Goal: Task Accomplishment & Management: Use online tool/utility

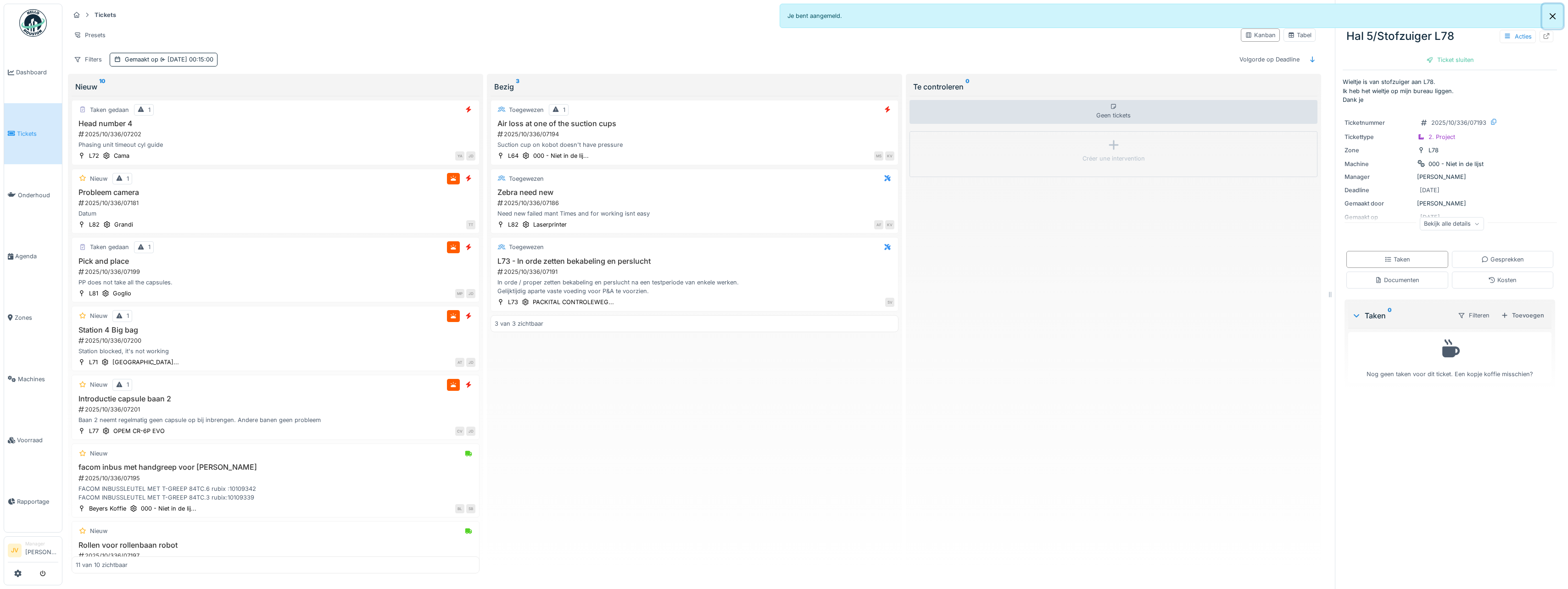
click at [1552, 15] on button "Close" at bounding box center [1553, 16] width 21 height 24
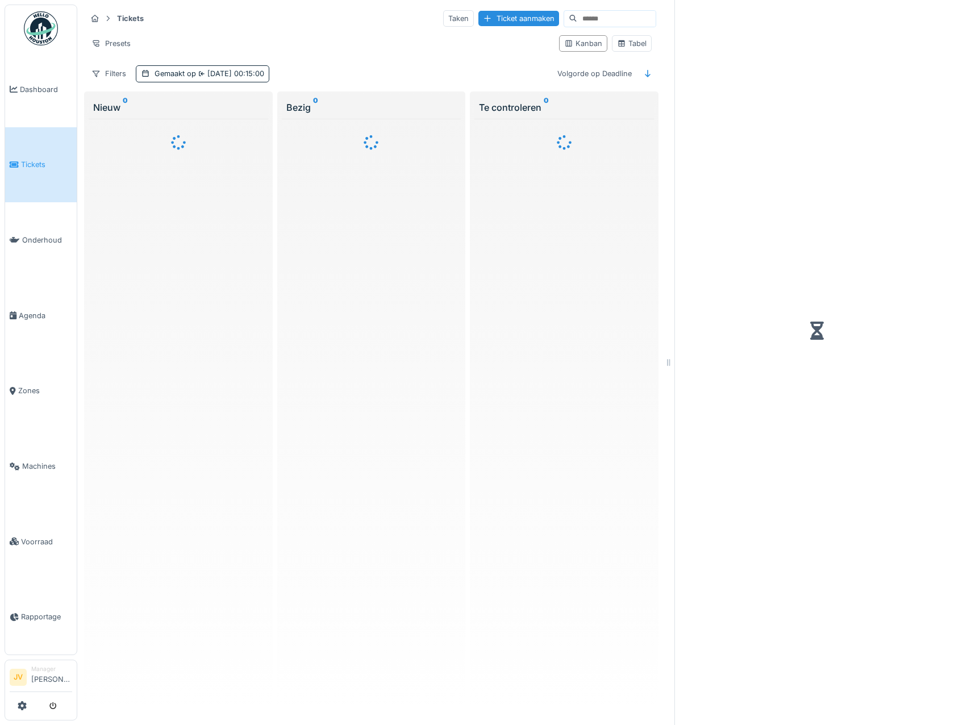
scroll to position [9, 0]
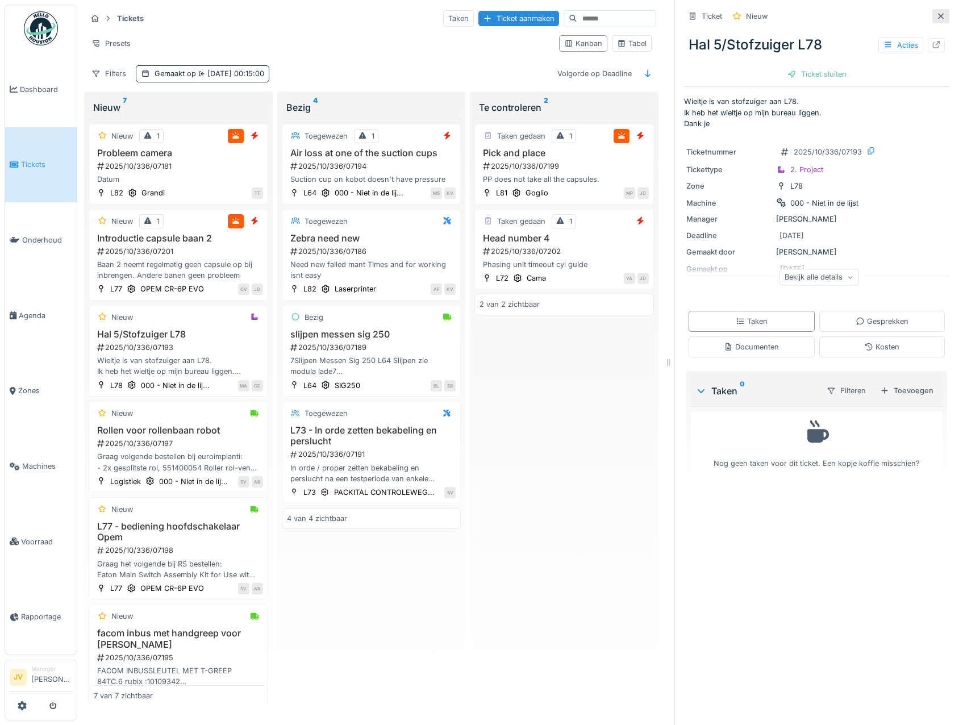
click at [938, 13] on icon at bounding box center [941, 16] width 6 height 6
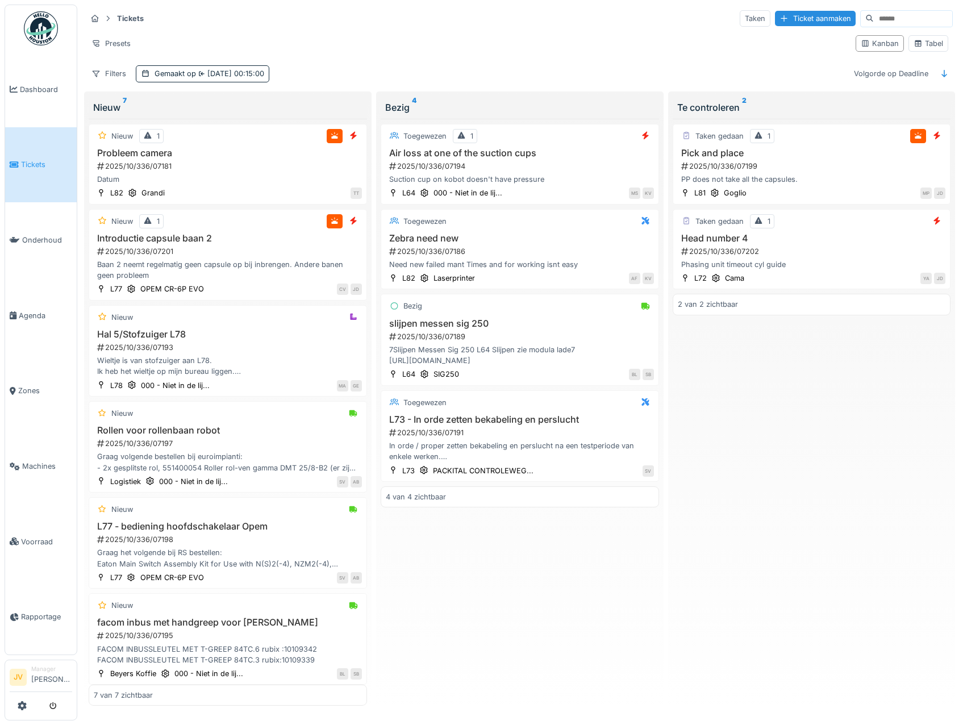
scroll to position [3, 0]
click at [858, 260] on div "Phasing unit timeout cyl guide" at bounding box center [812, 264] width 268 height 11
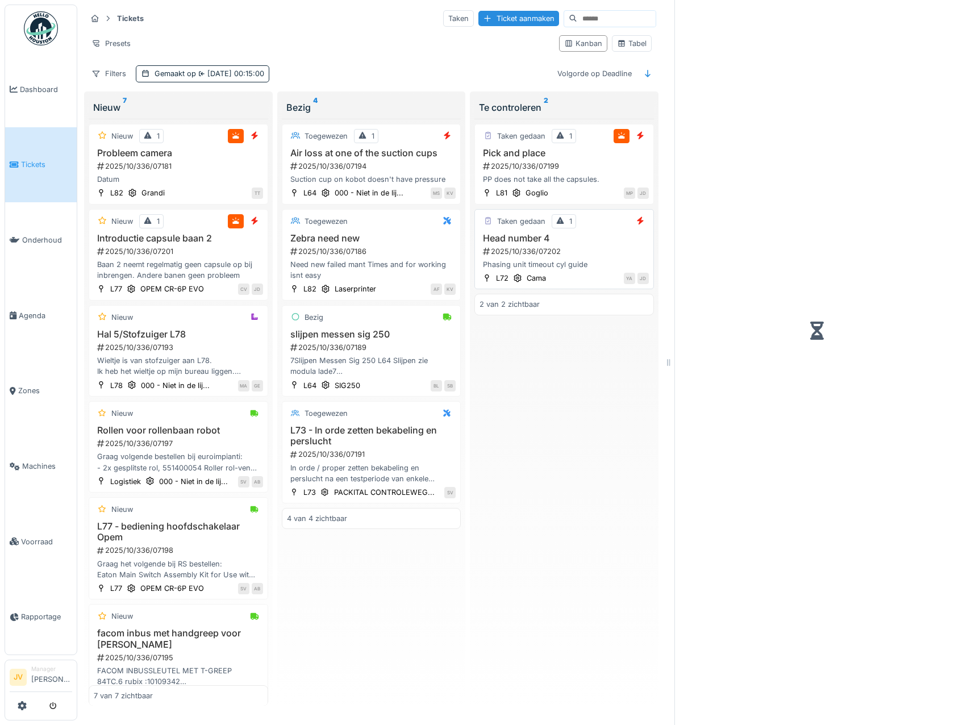
scroll to position [9, 0]
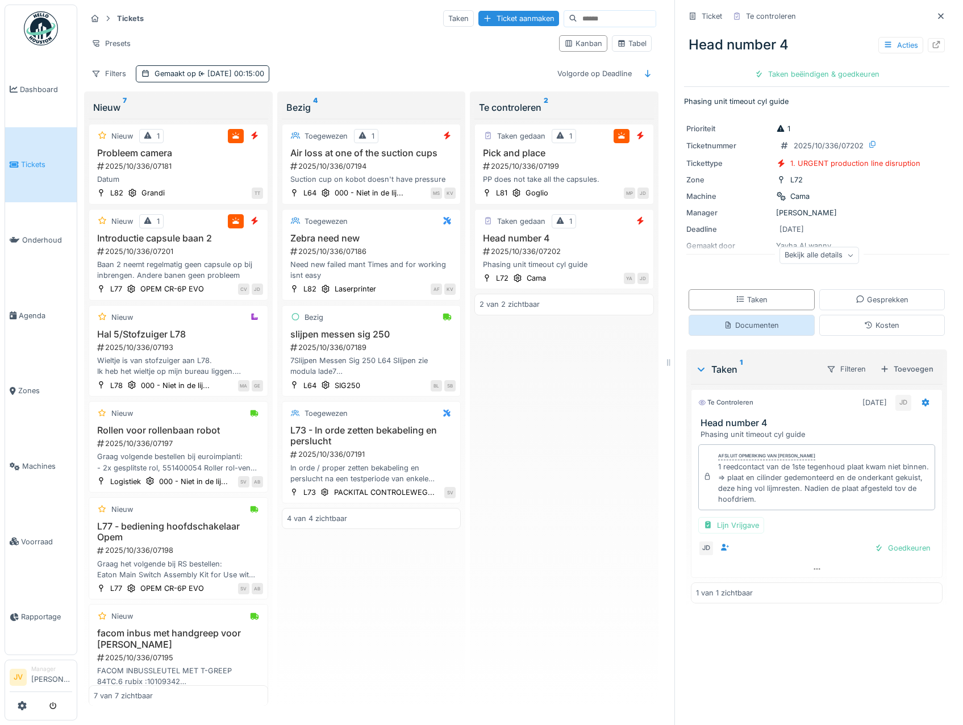
click at [731, 320] on div "Documenten" at bounding box center [751, 325] width 55 height 11
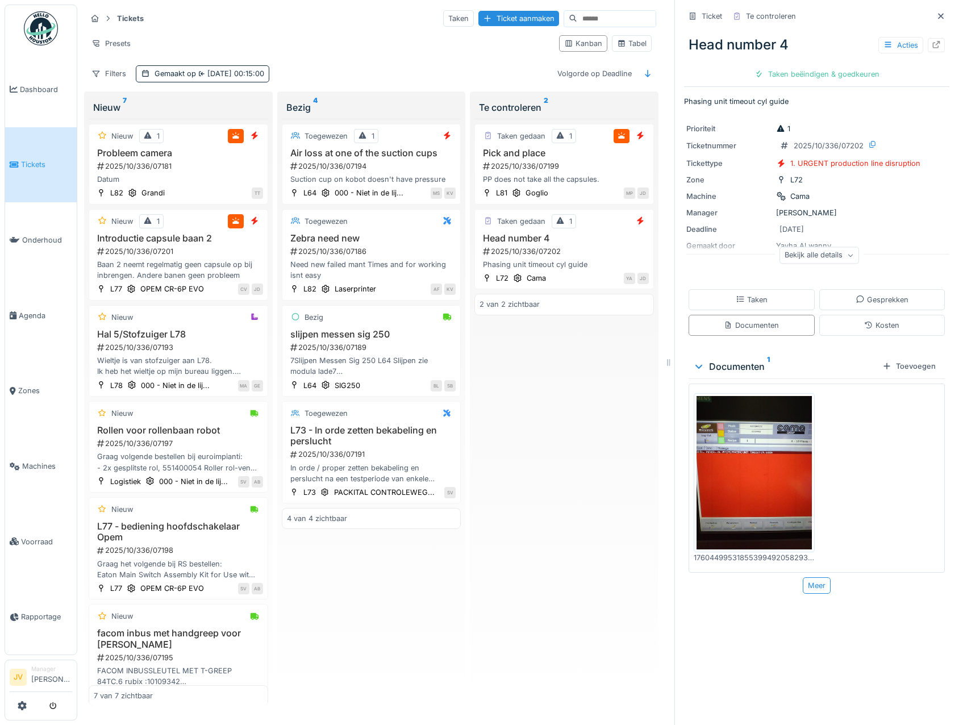
click at [769, 439] on img at bounding box center [754, 472] width 115 height 153
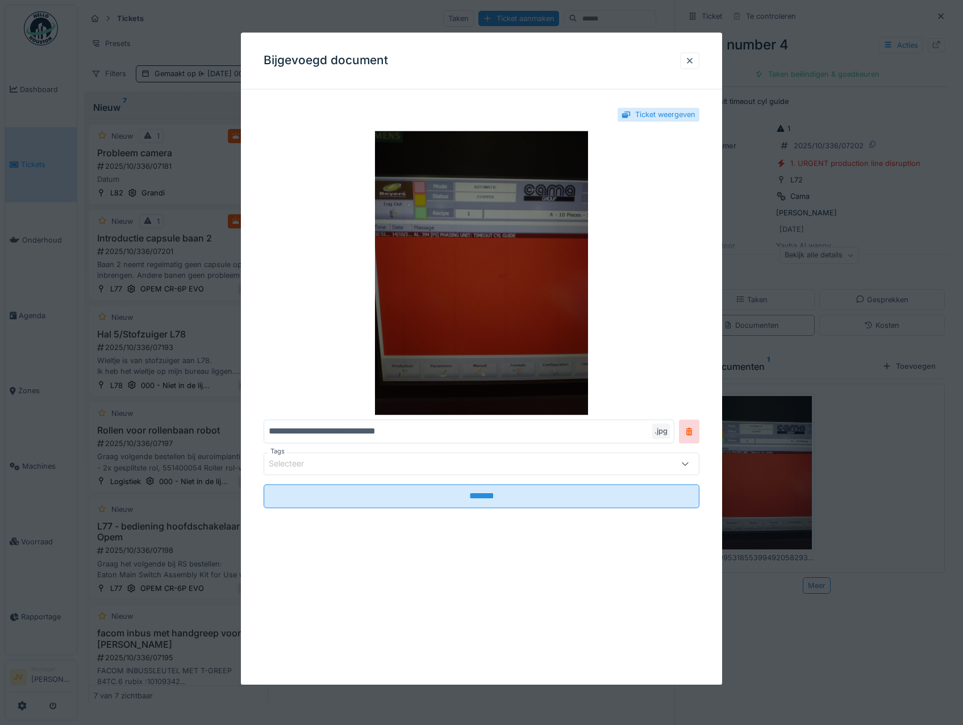
click at [519, 327] on img at bounding box center [482, 273] width 436 height 284
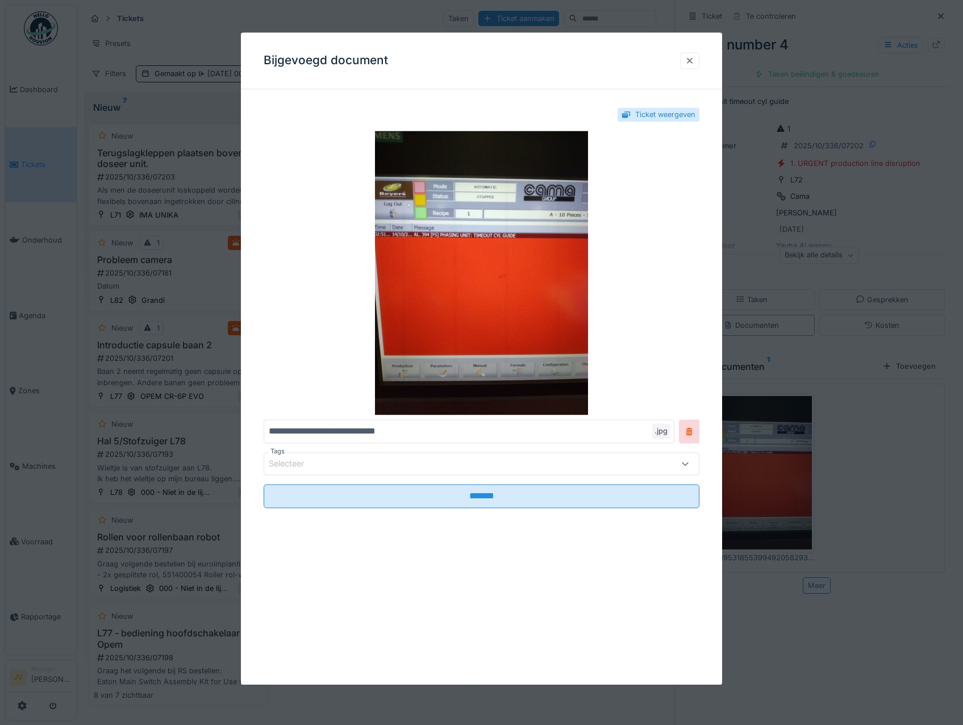
click at [694, 60] on div at bounding box center [689, 60] width 9 height 11
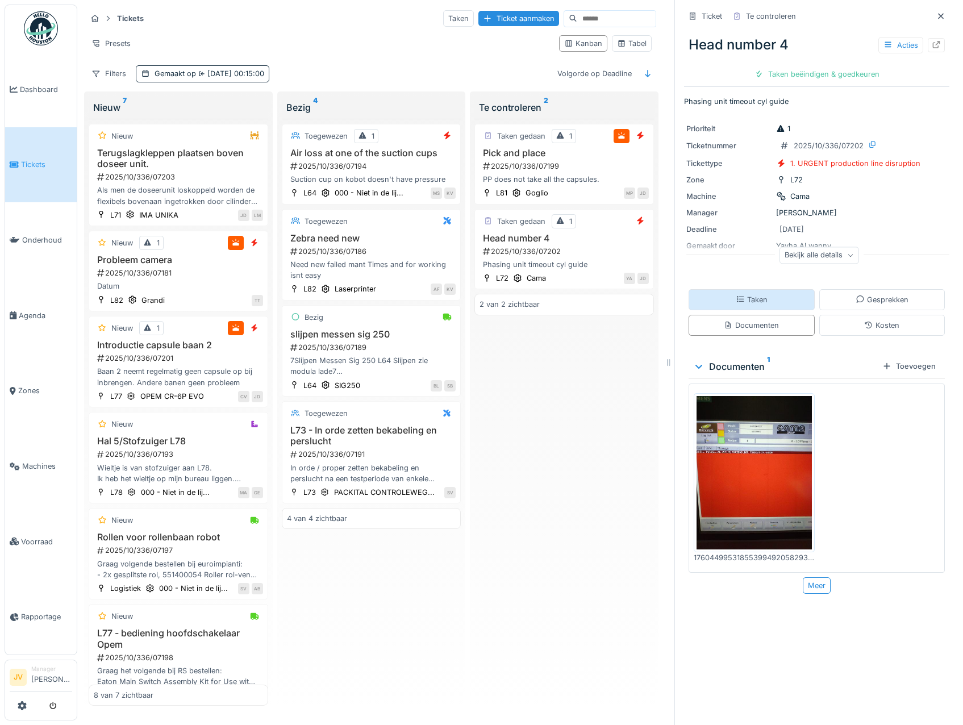
click at [749, 289] on div "Taken" at bounding box center [752, 299] width 126 height 21
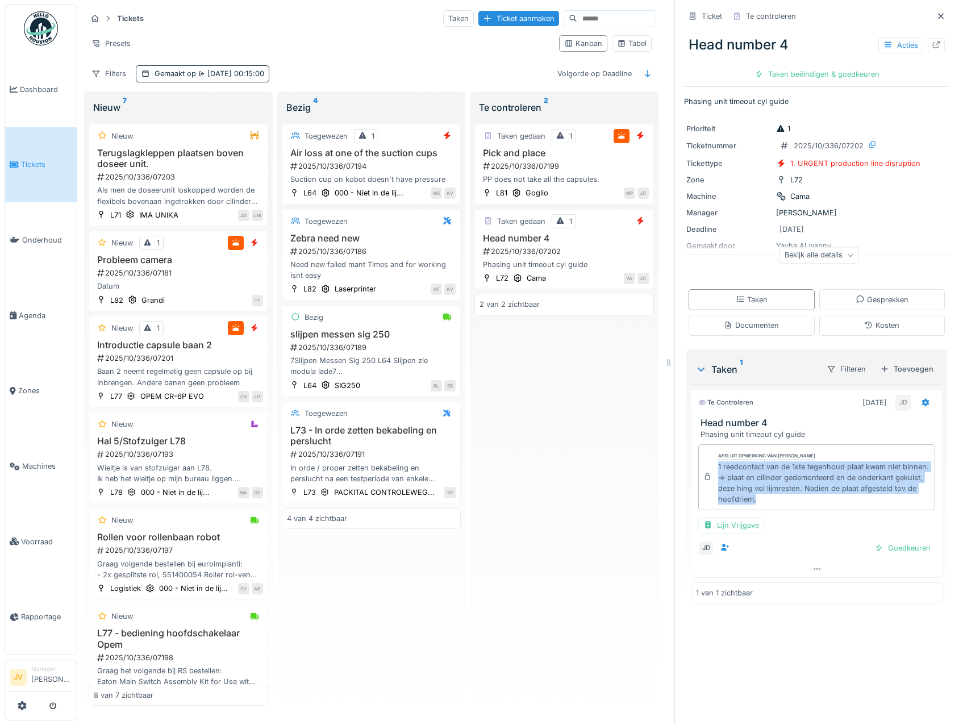
drag, startPoint x: 708, startPoint y: 461, endPoint x: 771, endPoint y: 497, distance: 72.0
click at [771, 497] on div "Afsluit opmerking van Jasper De wit 1 reedcontact van de 1ste tegenhoud plaat k…" at bounding box center [816, 477] width 237 height 66
copy div "1 reedcontact van de 1ste tegenhoud plaat kwam niet binnen. => plaat en cilinde…"
click at [936, 13] on icon at bounding box center [940, 16] width 9 height 7
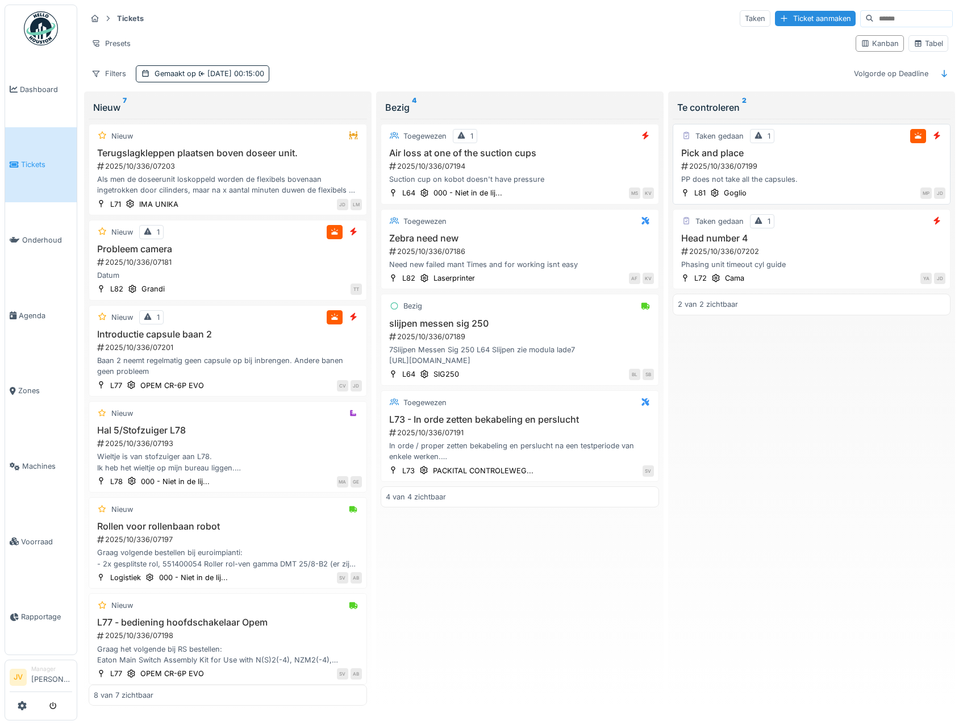
click at [824, 170] on div "Pick and place 2025/10/336/07199 PP does not take all the capsules." at bounding box center [812, 167] width 268 height 38
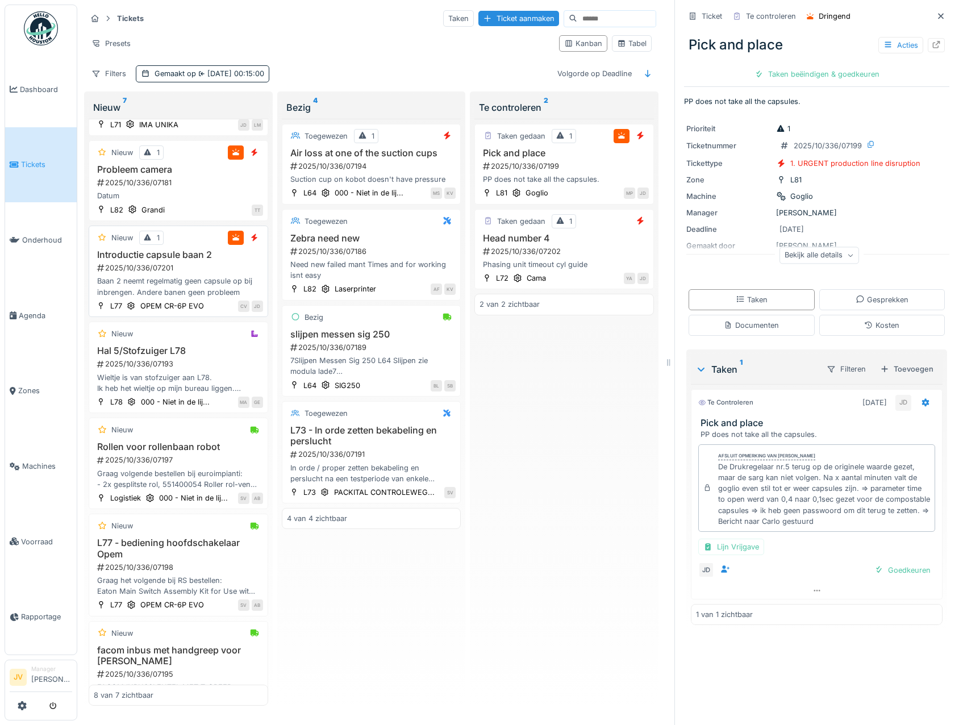
scroll to position [114, 0]
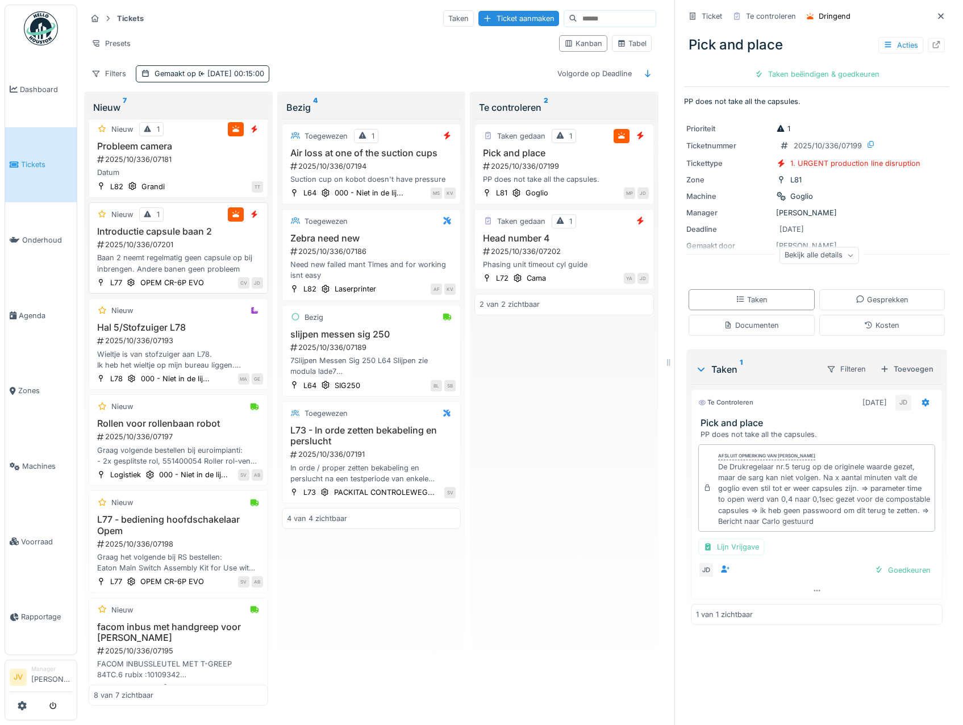
click at [226, 252] on div "Baan 2 neemt regelmatig geen capsule op bij inbrengen. Andere banen geen proble…" at bounding box center [178, 263] width 169 height 22
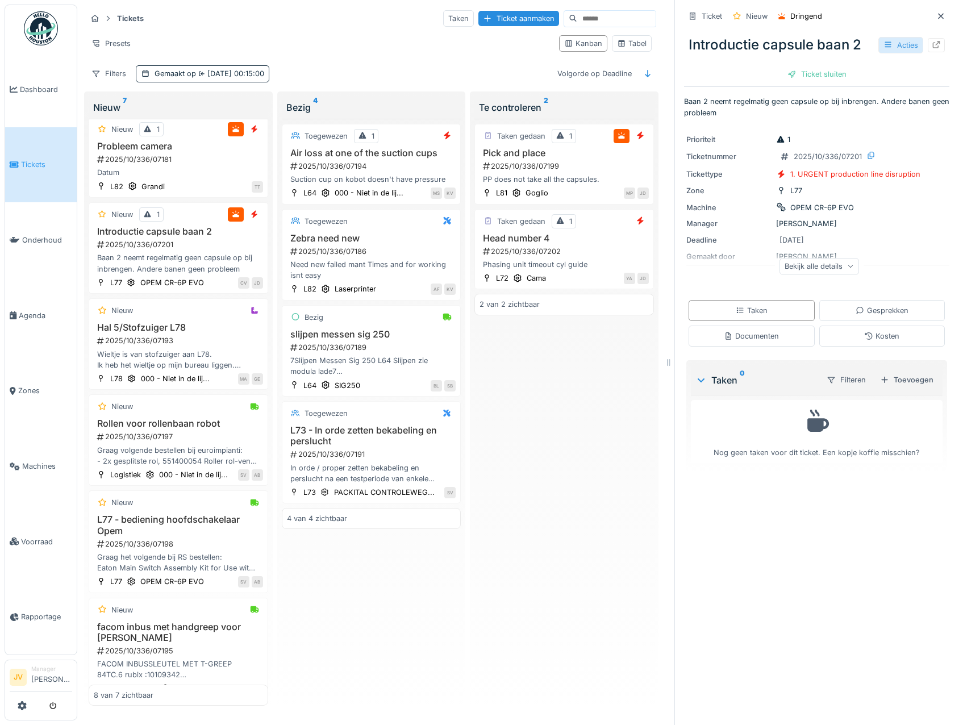
click at [885, 42] on icon at bounding box center [888, 45] width 6 height 6
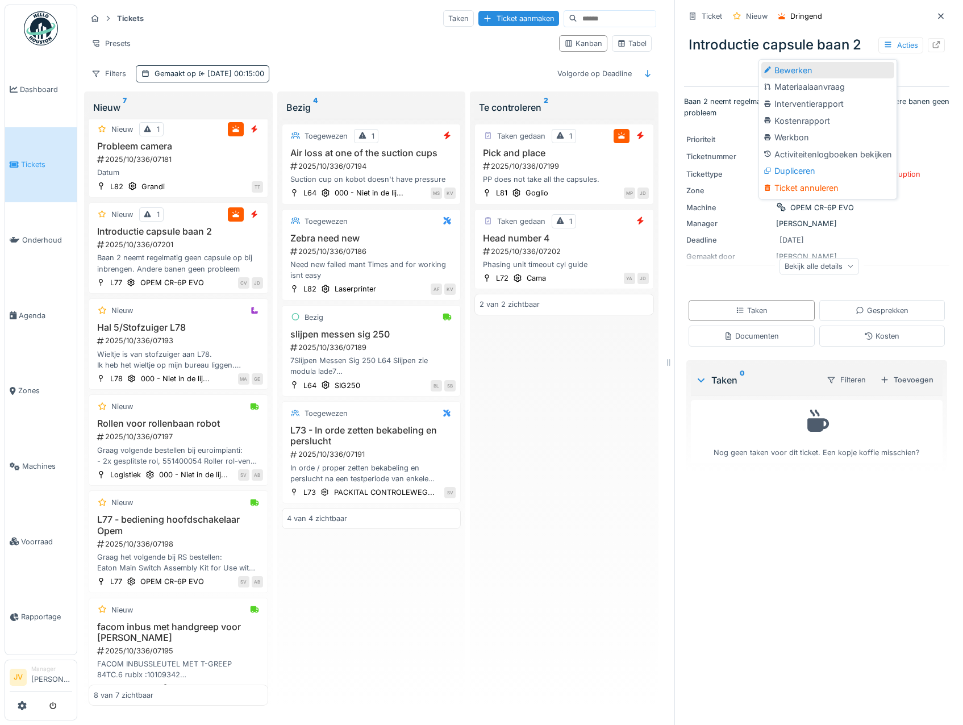
click at [852, 62] on div "Bewerken" at bounding box center [827, 70] width 133 height 17
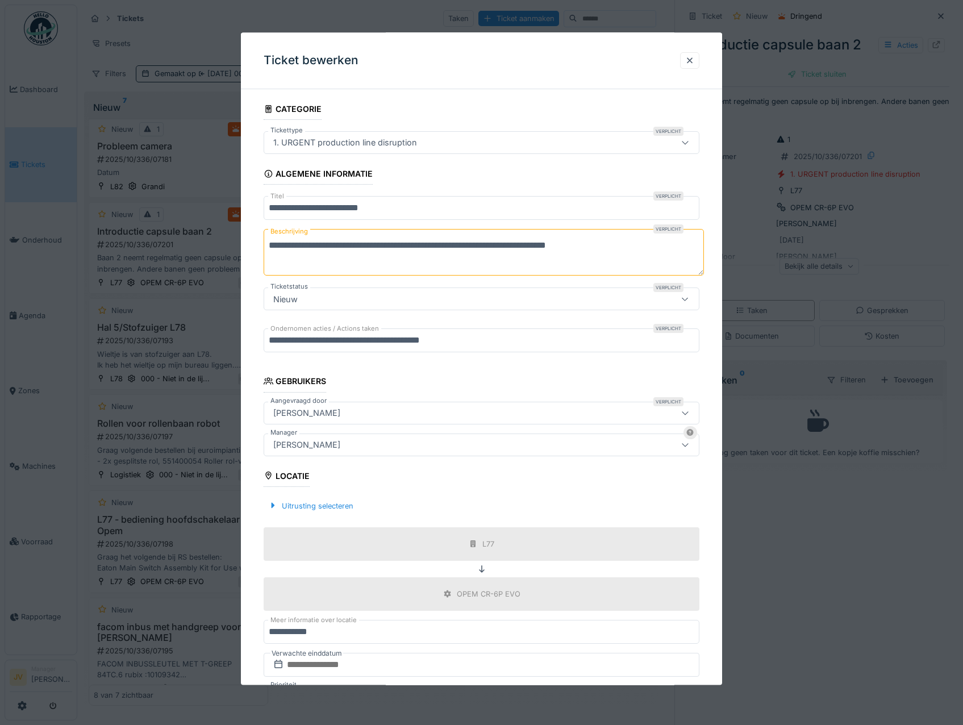
click at [392, 137] on div "1. URGENT production line disruption" at bounding box center [345, 143] width 153 height 13
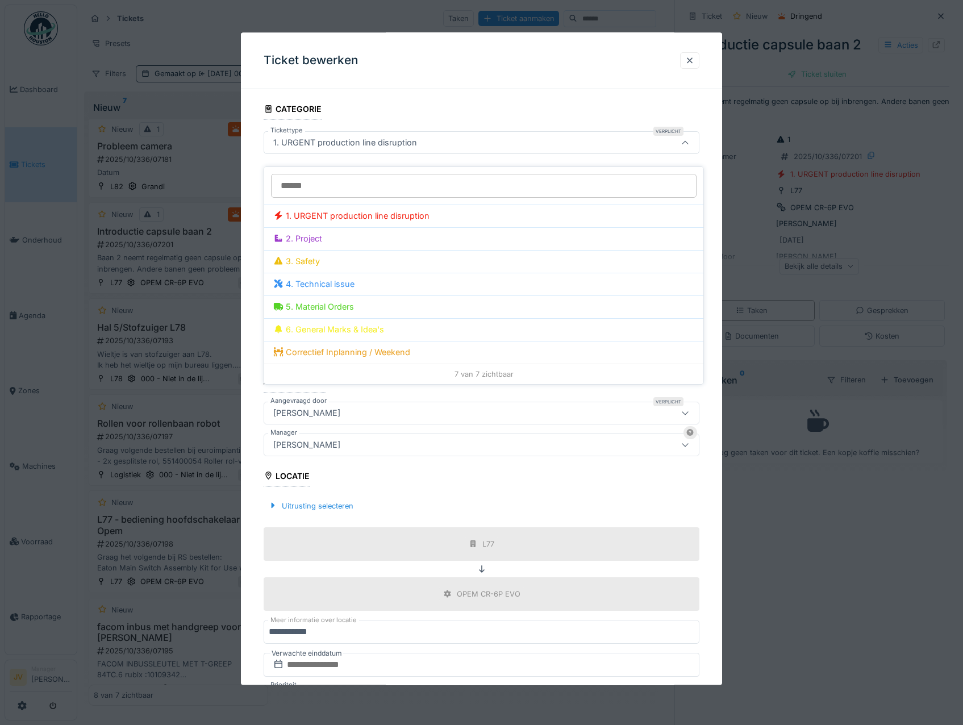
click at [351, 280] on div "4. Technical issue" at bounding box center [483, 284] width 421 height 13
type input "***"
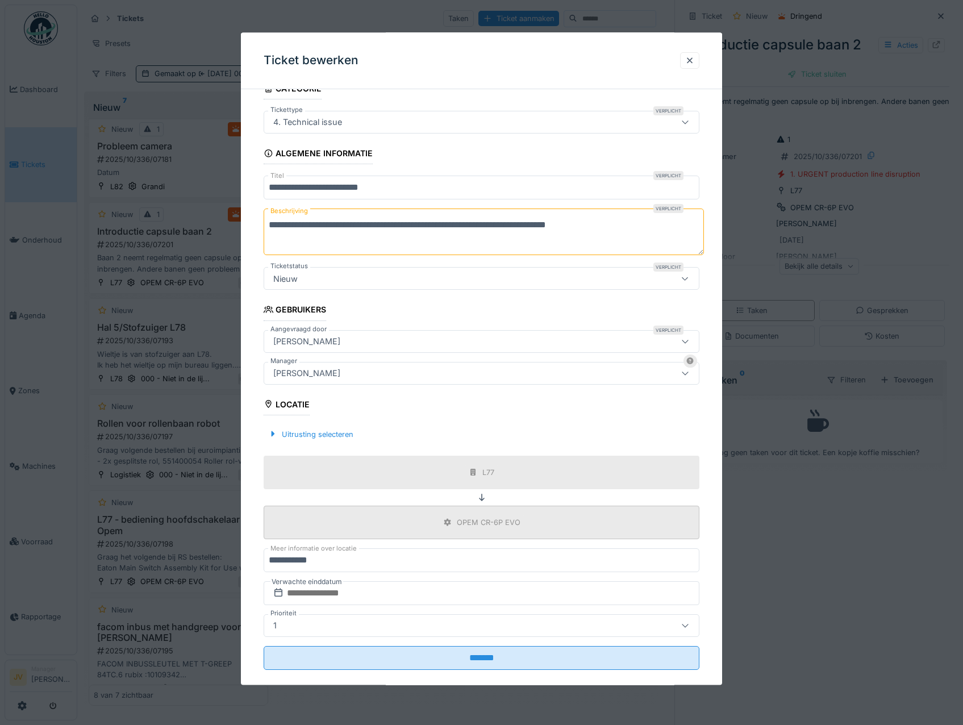
scroll to position [38, 0]
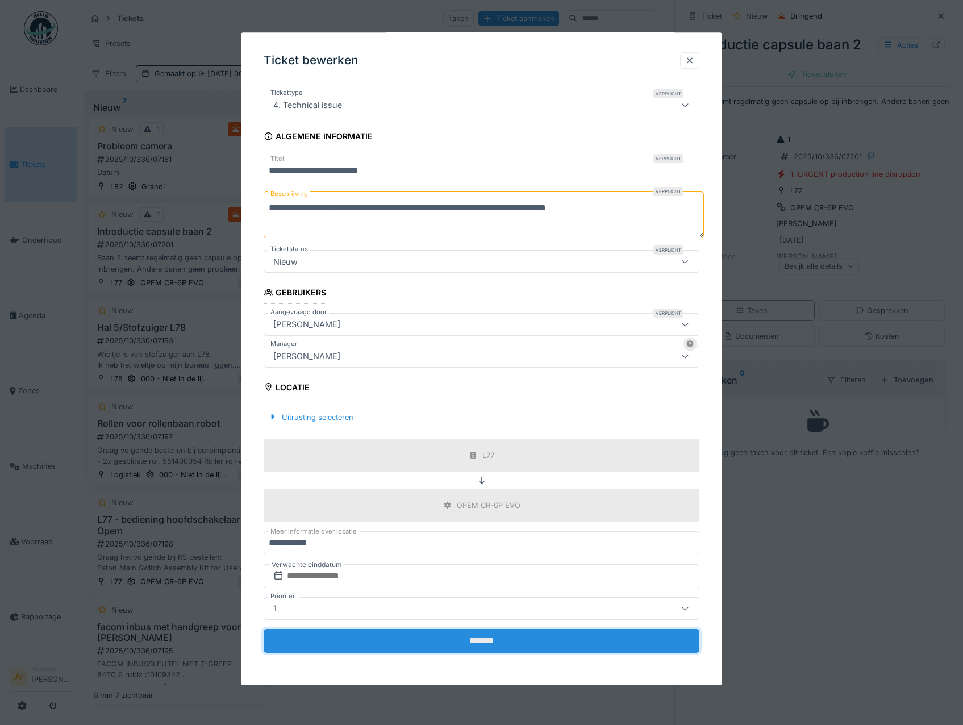
click at [485, 640] on input "*******" at bounding box center [482, 641] width 436 height 24
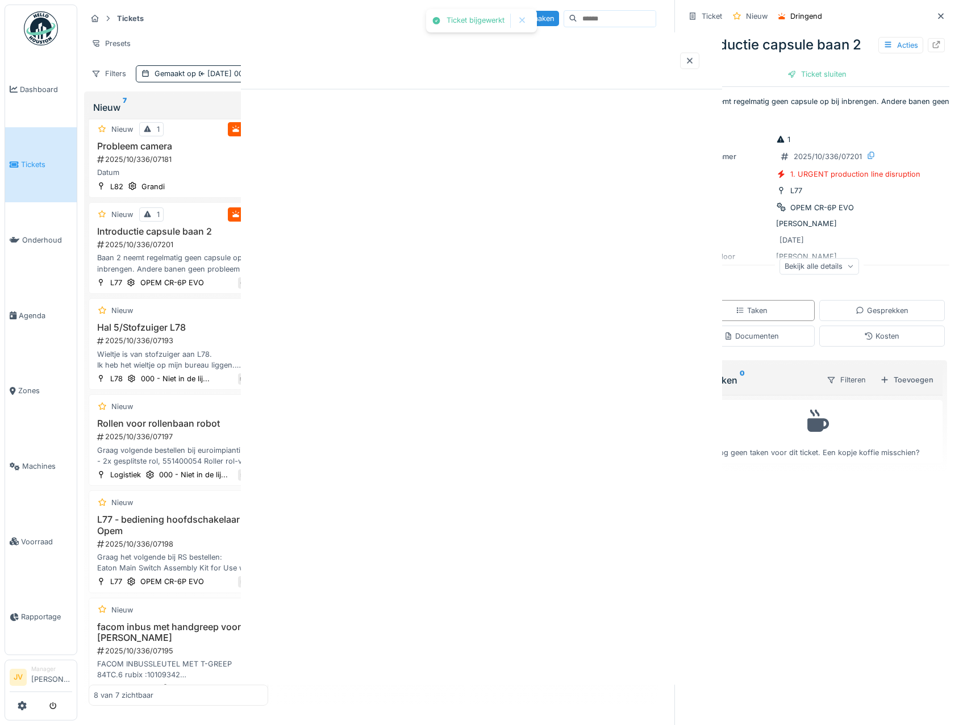
scroll to position [0, 0]
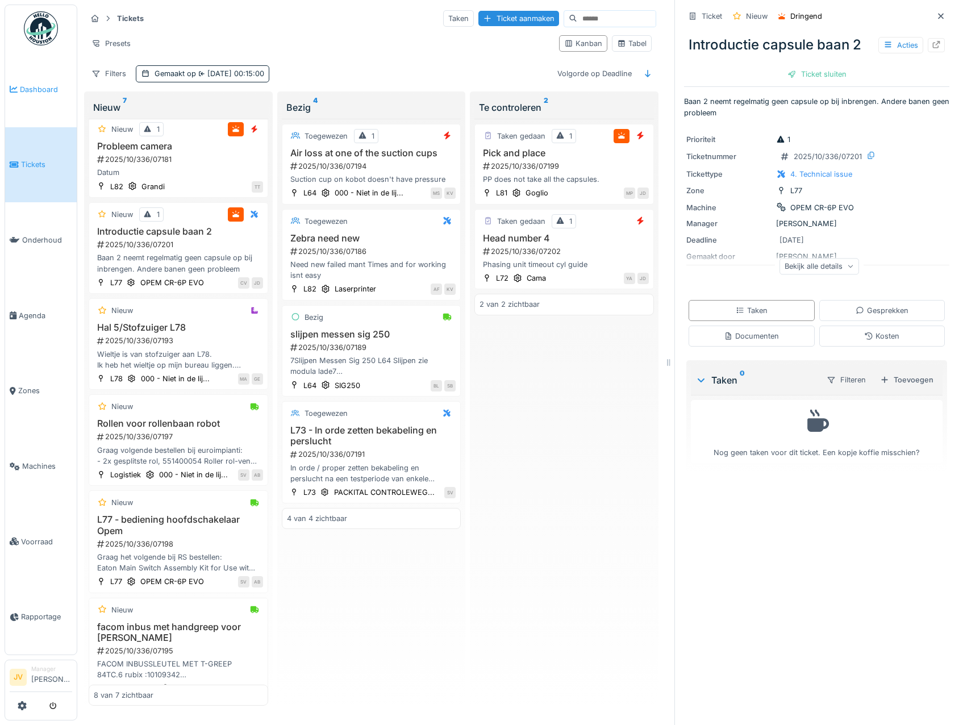
click at [39, 108] on link "Dashboard" at bounding box center [41, 90] width 72 height 76
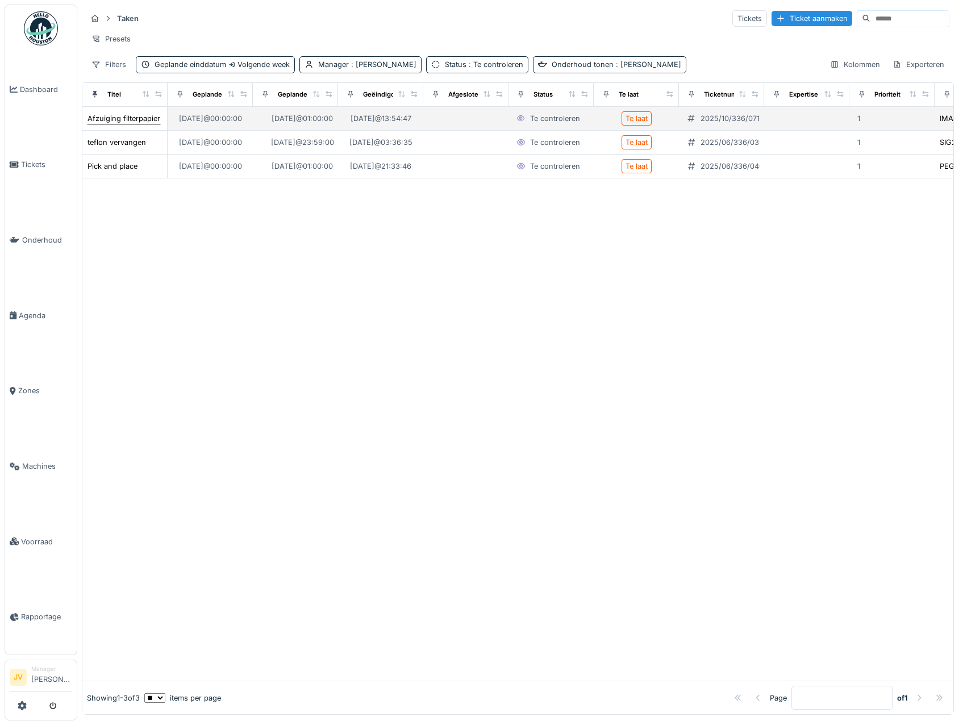
click at [133, 124] on div "Afzuiging filterpapier" at bounding box center [124, 118] width 73 height 11
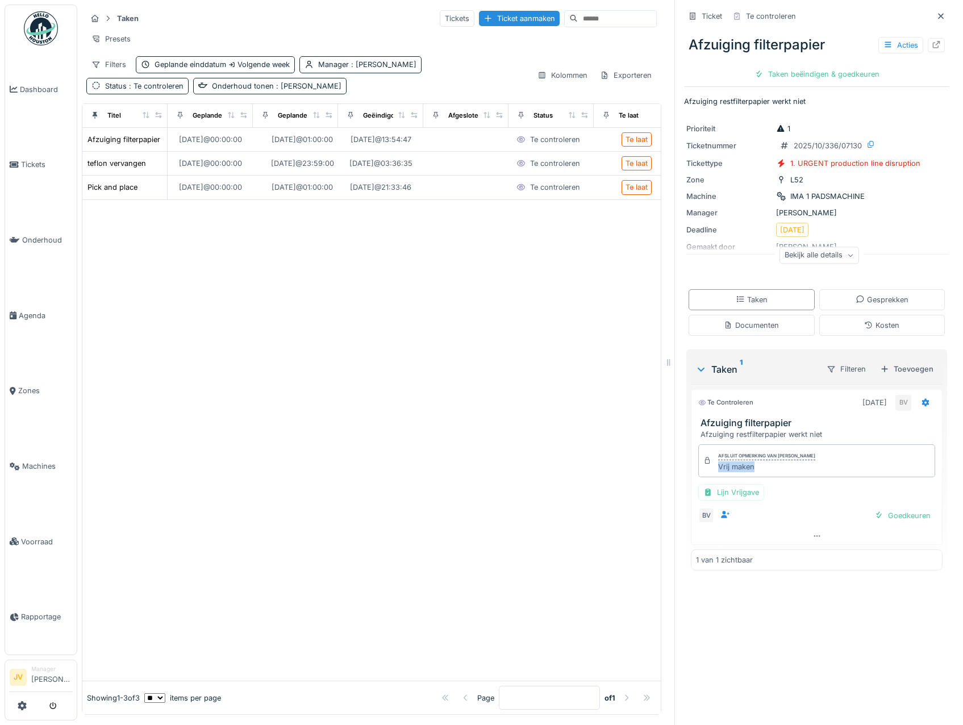
drag, startPoint x: 751, startPoint y: 472, endPoint x: 707, endPoint y: 473, distance: 44.3
click at [707, 473] on div "Afsluit opmerking van Bert Vermeiren Vrij maken" at bounding box center [816, 460] width 237 height 33
copy div "Vrij maken"
click at [893, 518] on div "Goedkeuren" at bounding box center [902, 515] width 65 height 15
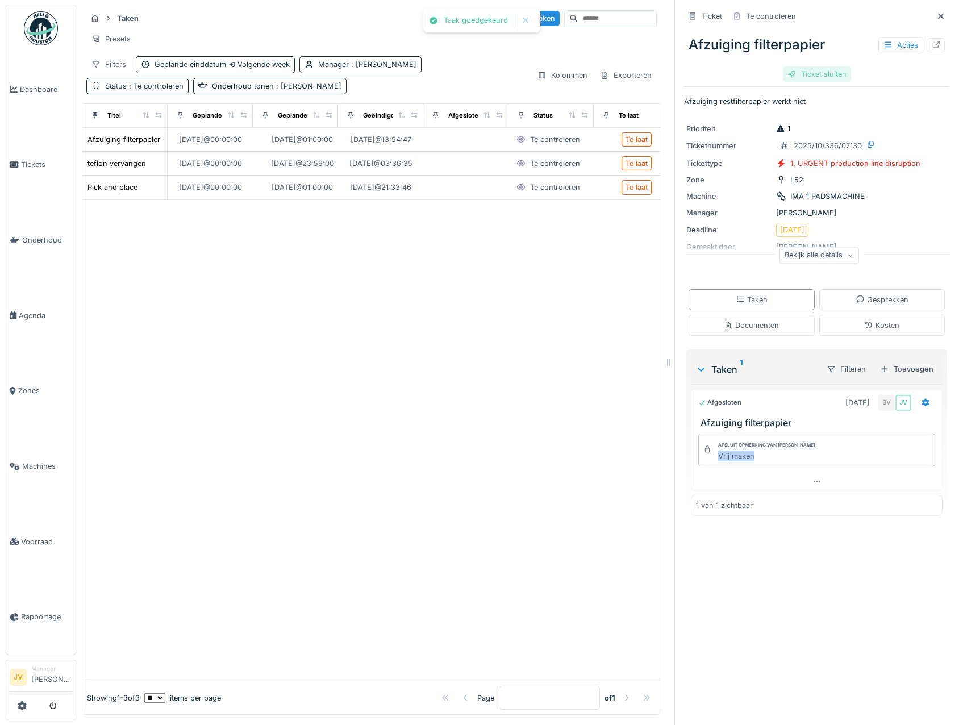
click at [826, 76] on div "Ticket sluiten" at bounding box center [817, 73] width 68 height 15
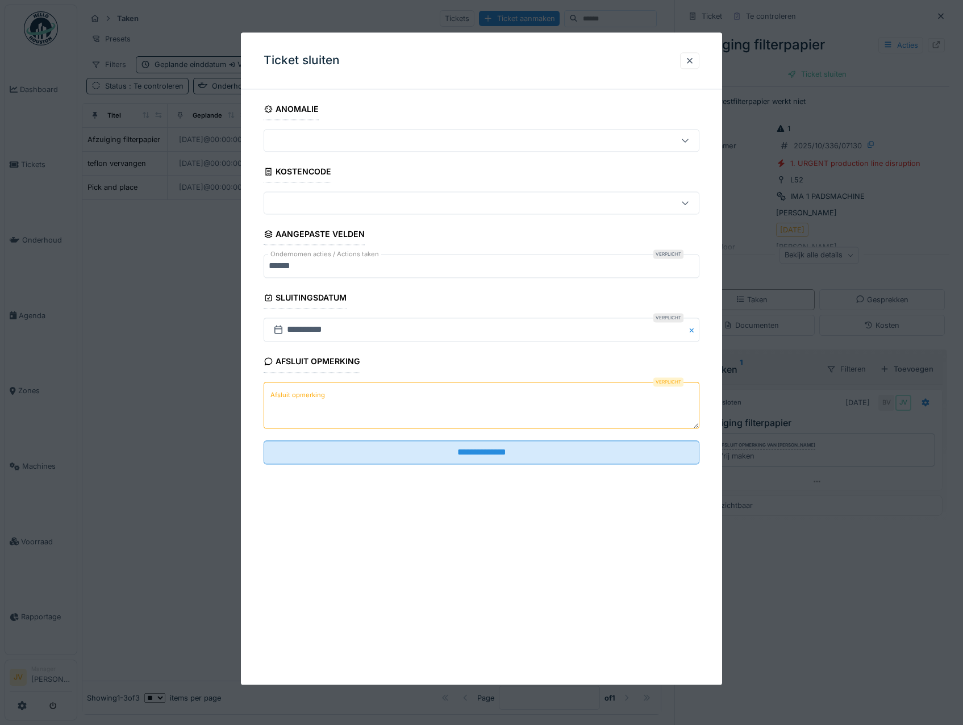
paste textarea "**********"
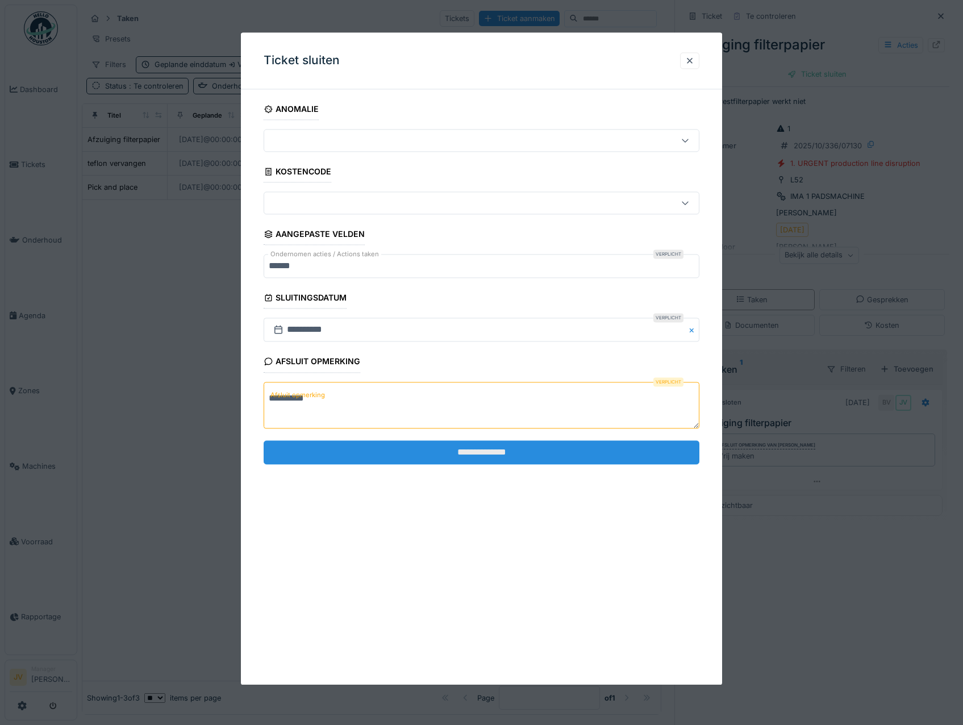
type textarea "**********"
click at [474, 449] on input "**********" at bounding box center [482, 452] width 436 height 24
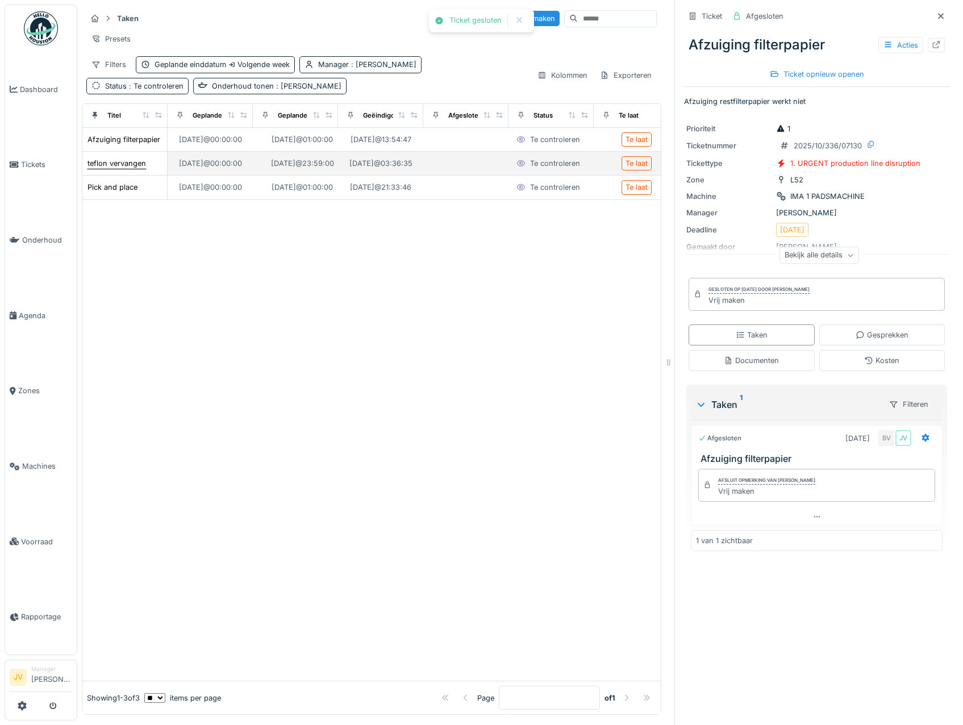
click at [125, 169] on div "teflon vervangen" at bounding box center [117, 163] width 59 height 11
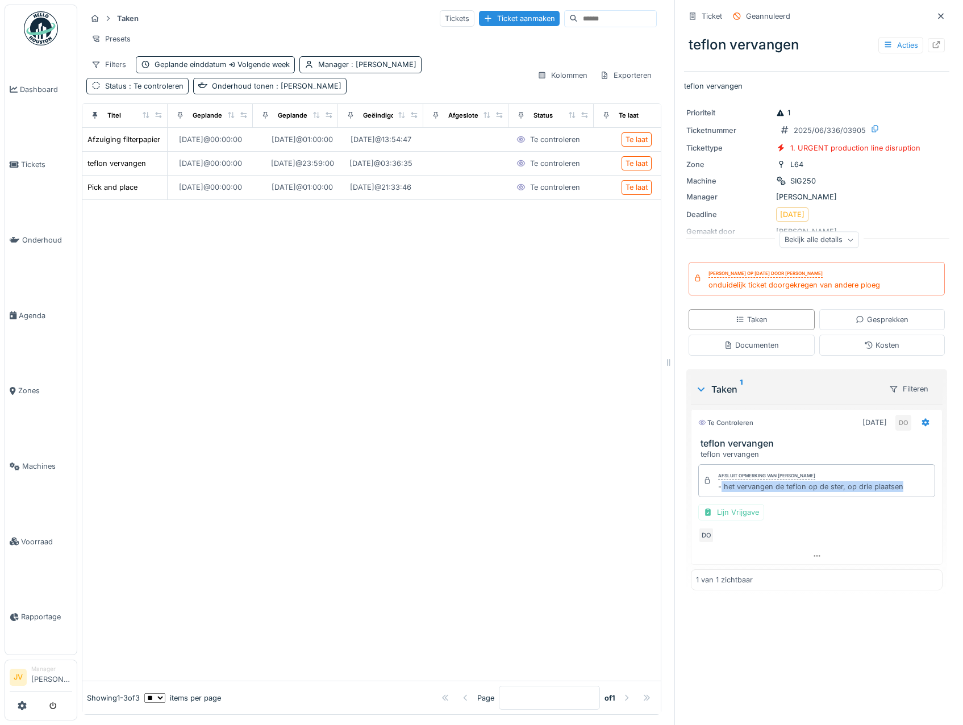
drag, startPoint x: 713, startPoint y: 490, endPoint x: 900, endPoint y: 494, distance: 187.6
click at [900, 494] on div "Afsluit opmerking van Damian Olejnik - het vervangen de teflon op de ster, op d…" at bounding box center [816, 480] width 237 height 33
drag, startPoint x: 900, startPoint y: 494, endPoint x: 808, endPoint y: 490, distance: 92.1
copy div "het vervangen de teflon op de ster, op drie plaatsen"
click at [738, 518] on div "Lijn Vrijgave" at bounding box center [731, 512] width 66 height 16
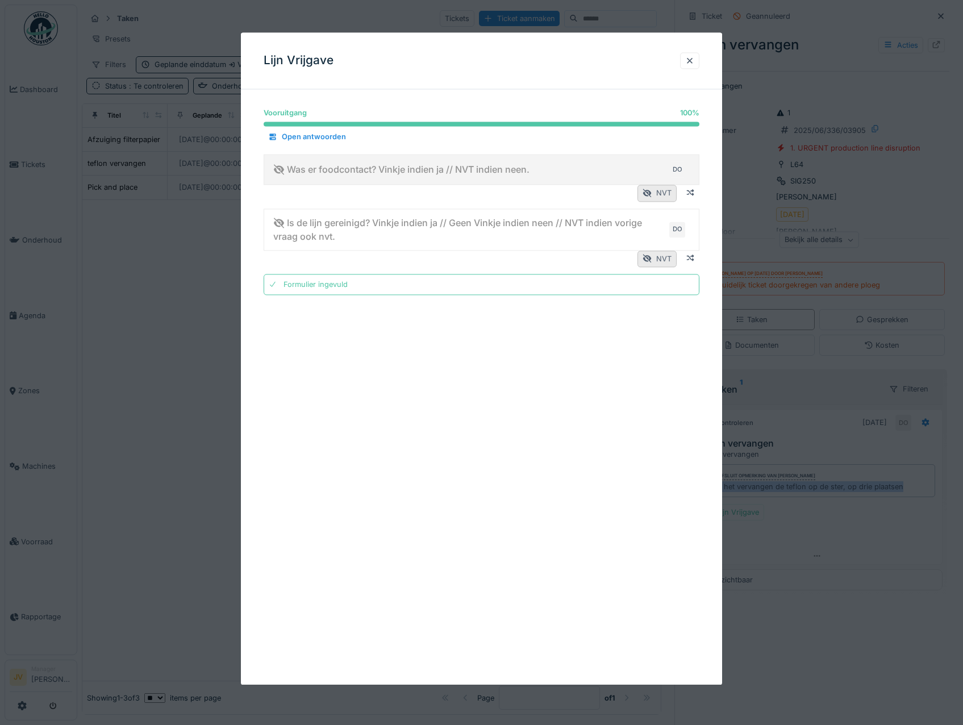
click at [546, 162] on div "Was er foodcontact? Vinkje indien ja // NVT indien neen. DO" at bounding box center [479, 169] width 413 height 18
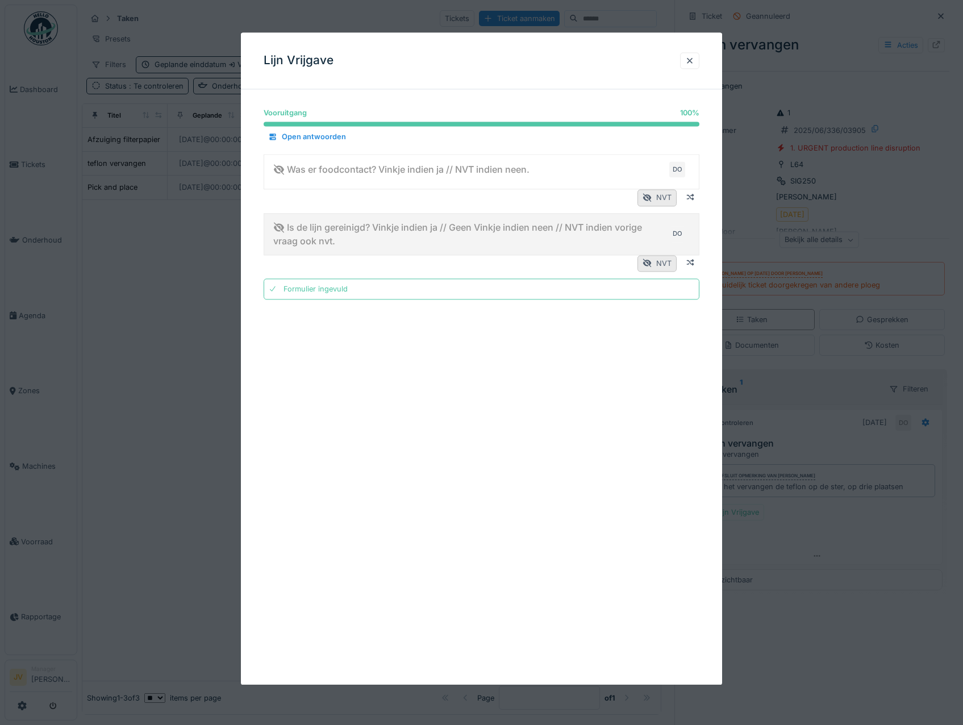
click at [533, 216] on details "Is de lijn gereinigd? Vinkje indien ja // Geen Vinkje indien neen // NVT indien…" at bounding box center [482, 234] width 436 height 42
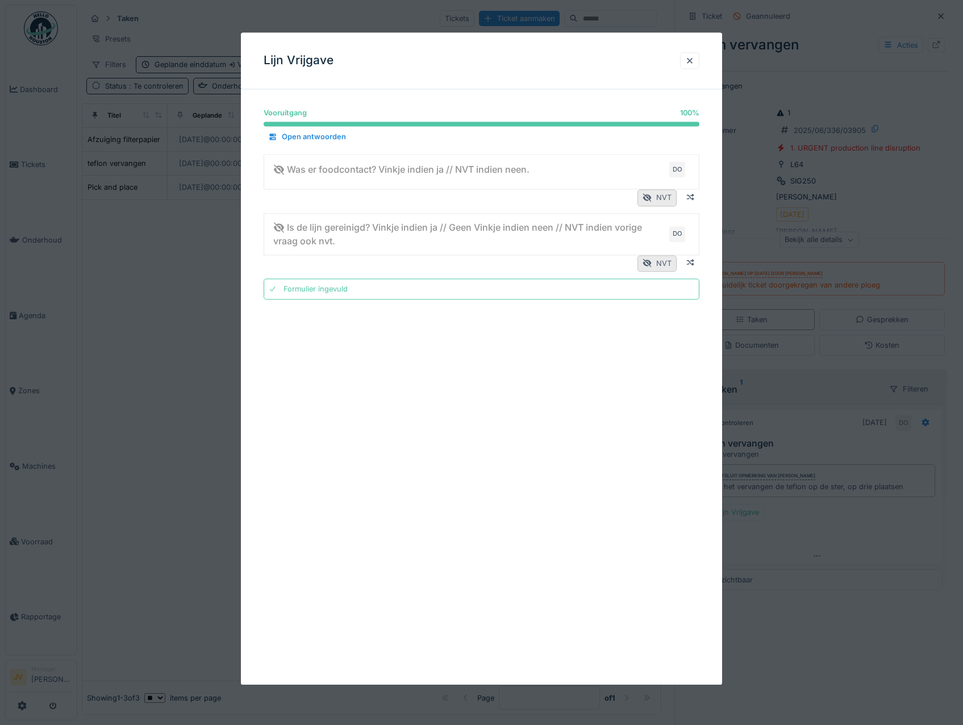
drag, startPoint x: 694, startPoint y: 57, endPoint x: 697, endPoint y: 67, distance: 10.1
click at [693, 57] on div at bounding box center [689, 60] width 9 height 11
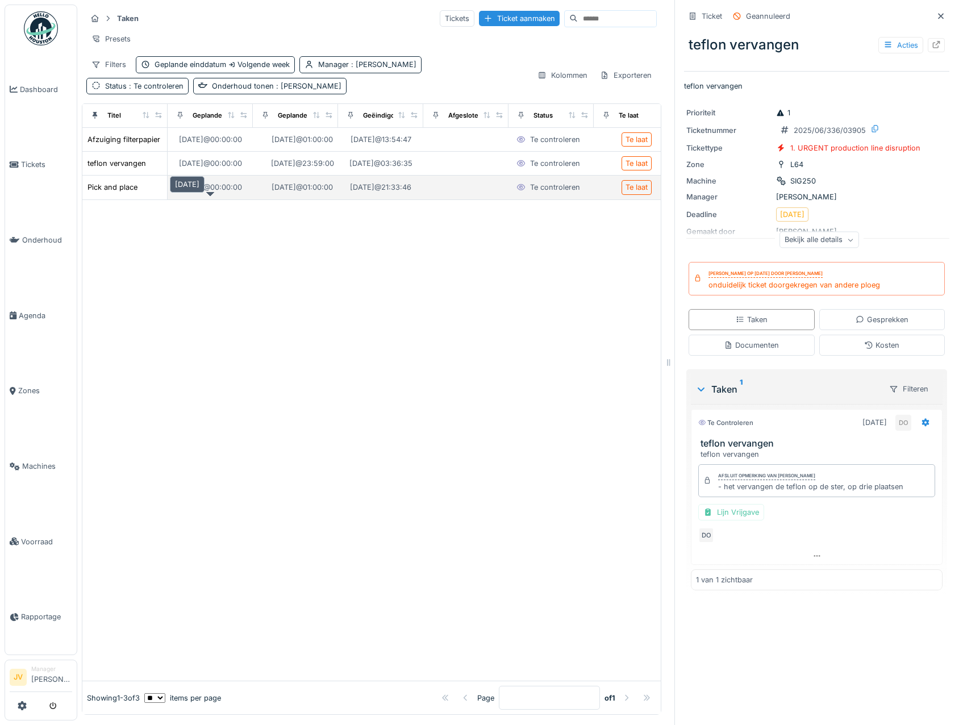
click at [216, 193] on div "10-6-2025 @ 00:00:00" at bounding box center [210, 187] width 63 height 11
click at [123, 193] on div "Pick and place" at bounding box center [113, 187] width 50 height 11
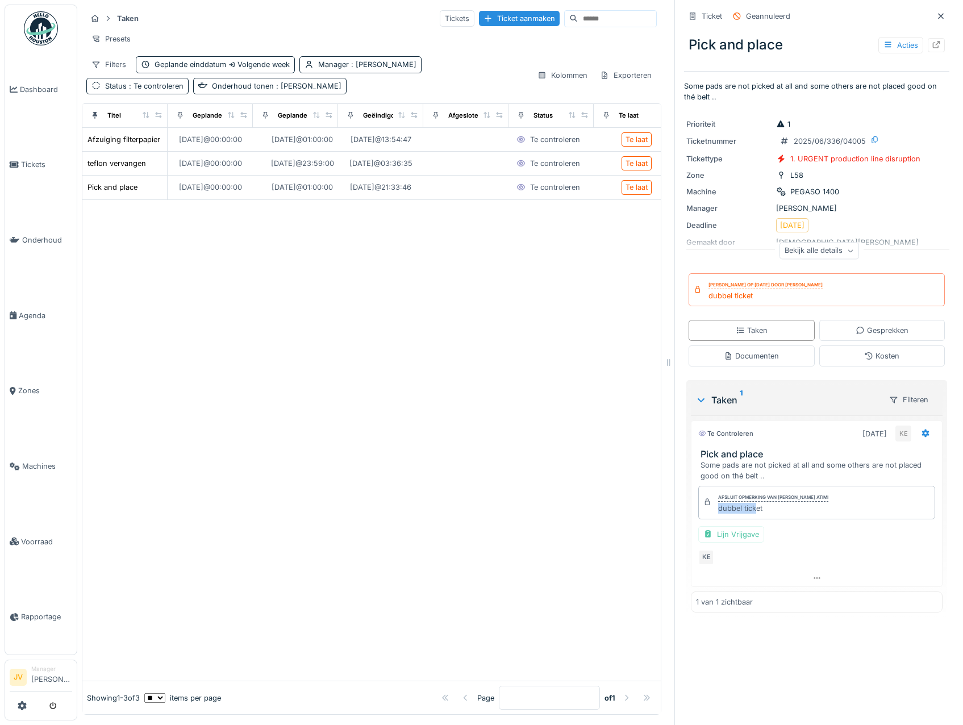
drag, startPoint x: 709, startPoint y: 514, endPoint x: 748, endPoint y: 515, distance: 39.2
click at [748, 515] on div "Afsluit opmerking van Karim El atimi dubbel ticket" at bounding box center [816, 502] width 237 height 33
click at [748, 514] on div "dubbel ticket" at bounding box center [773, 508] width 110 height 11
click at [557, 516] on div at bounding box center [371, 440] width 578 height 481
click at [48, 95] on link "Dashboard" at bounding box center [41, 90] width 72 height 76
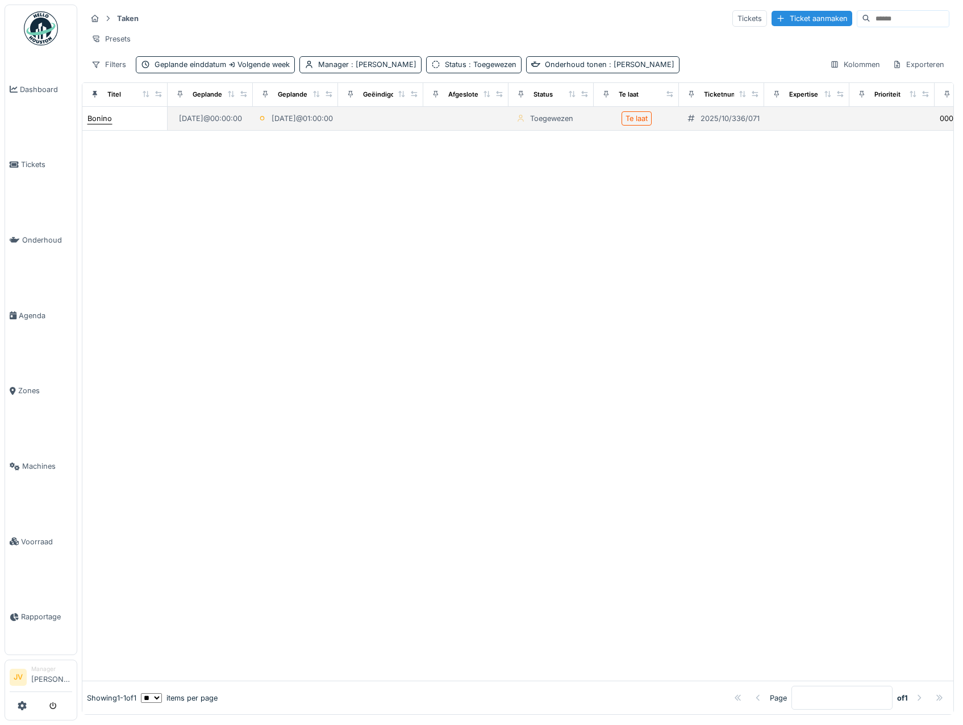
click at [107, 124] on div "Bonino" at bounding box center [100, 118] width 24 height 11
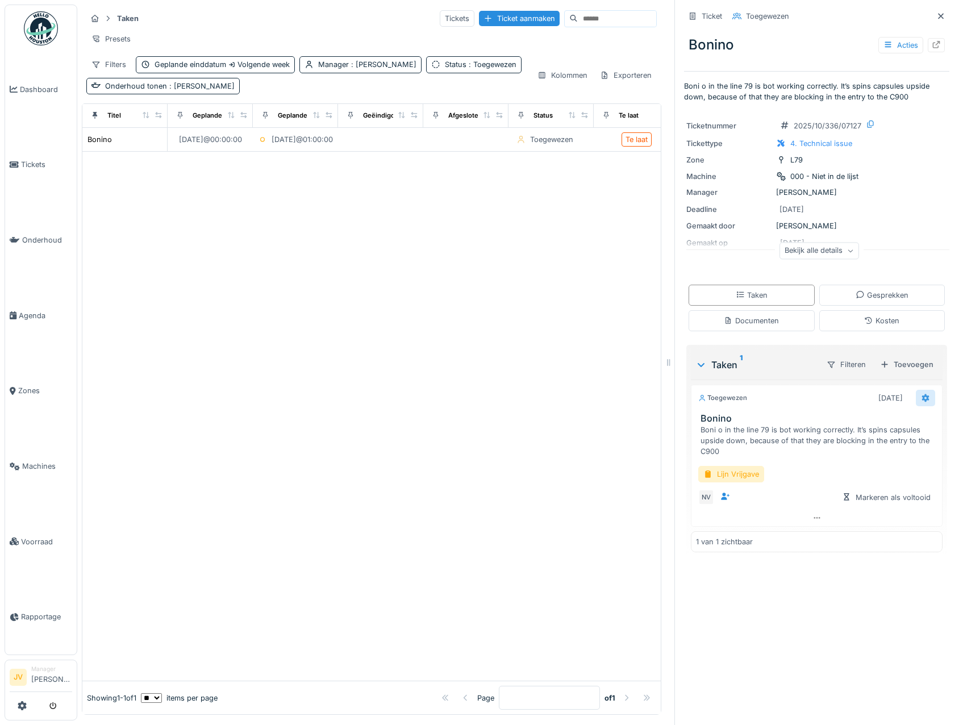
click at [921, 396] on icon at bounding box center [925, 397] width 9 height 7
click at [858, 518] on div "Verwijderen" at bounding box center [860, 519] width 94 height 17
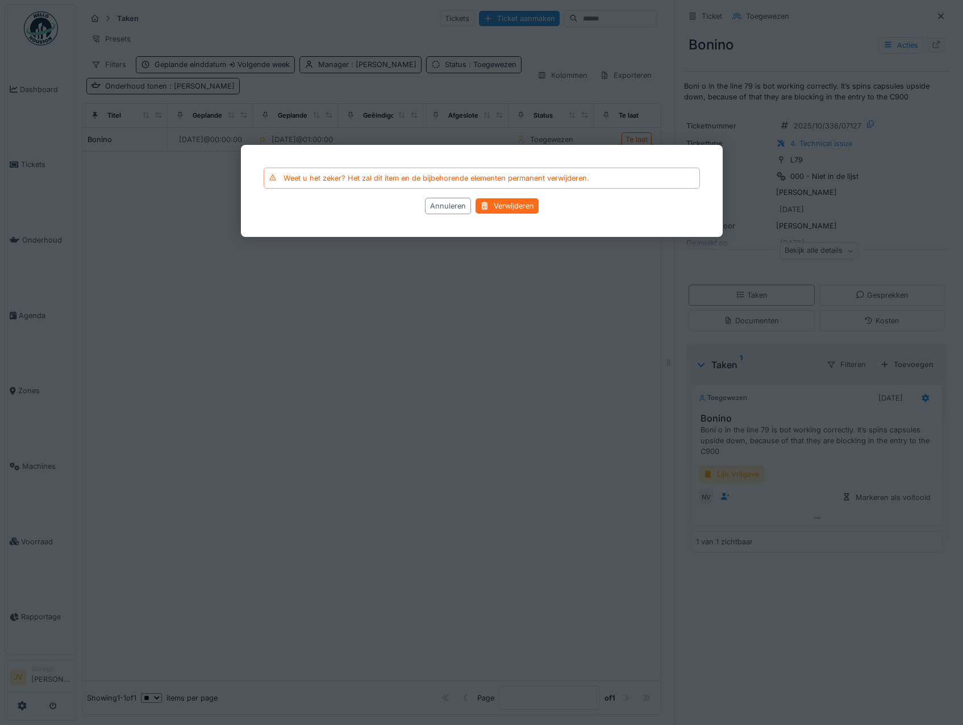
click at [499, 210] on div "Verwijderen" at bounding box center [507, 205] width 63 height 15
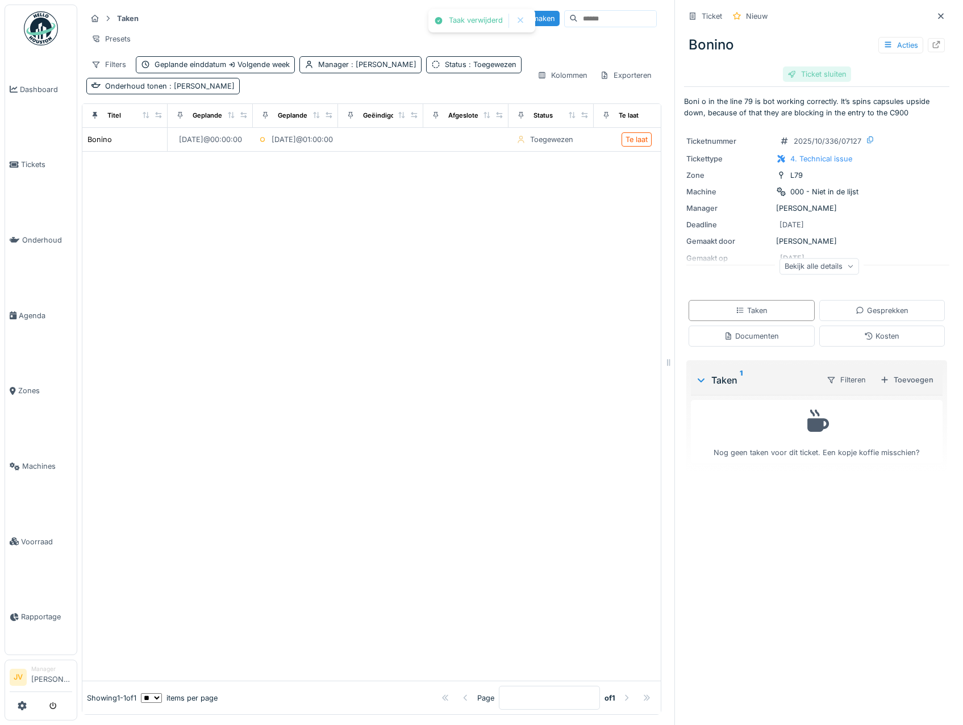
click at [821, 74] on div "Ticket sluiten" at bounding box center [817, 73] width 68 height 15
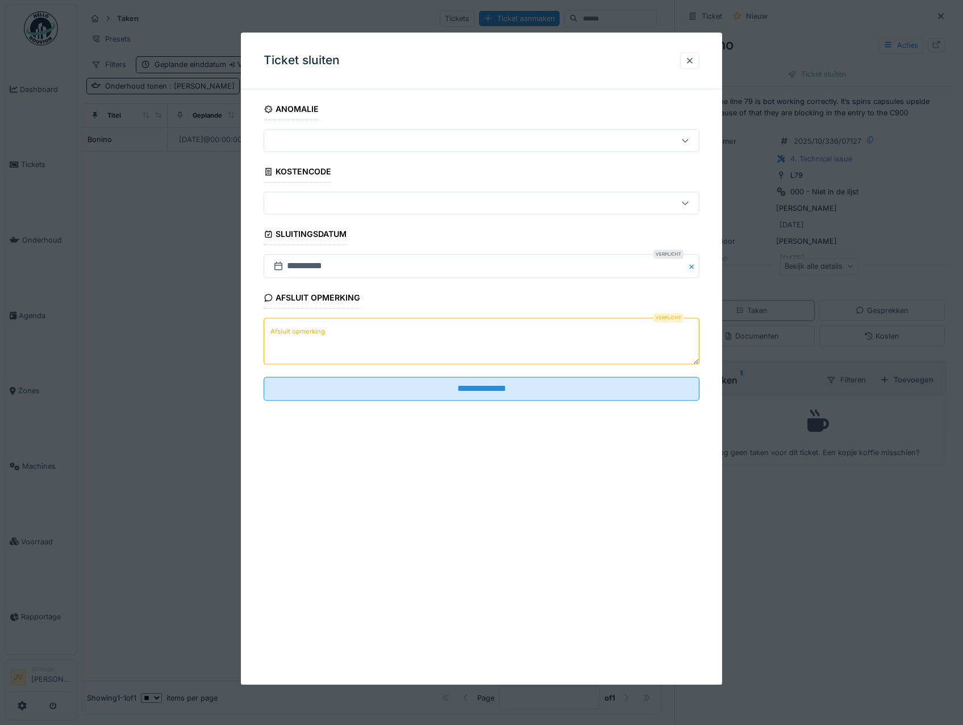
click at [331, 328] on textarea "Afsluit opmerking" at bounding box center [482, 341] width 436 height 47
type textarea "*"
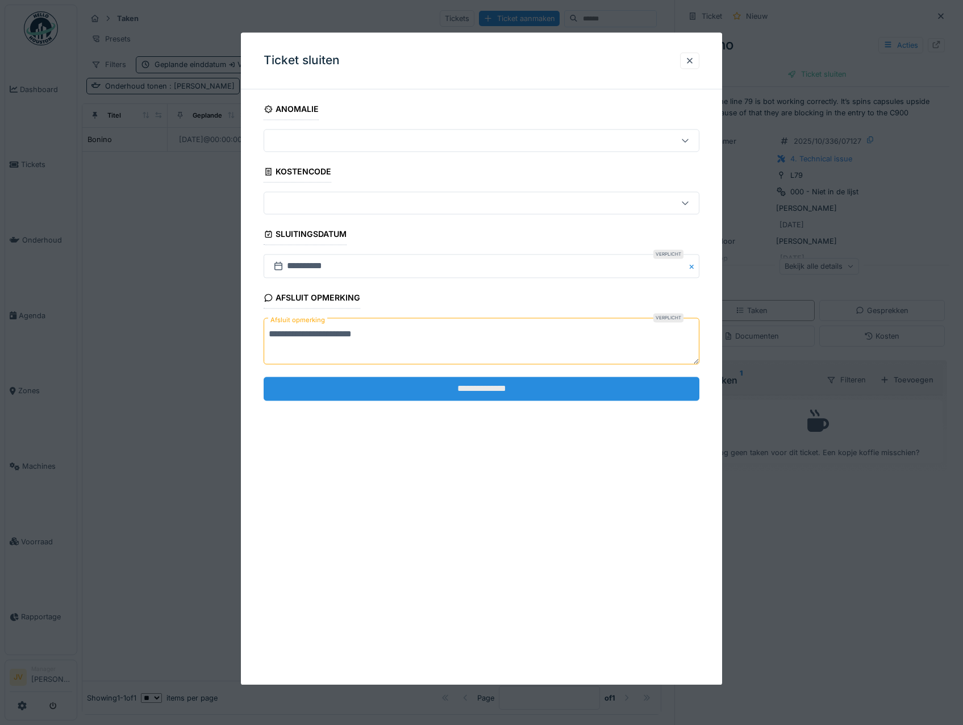
type textarea "**********"
click at [479, 394] on input "**********" at bounding box center [482, 389] width 436 height 24
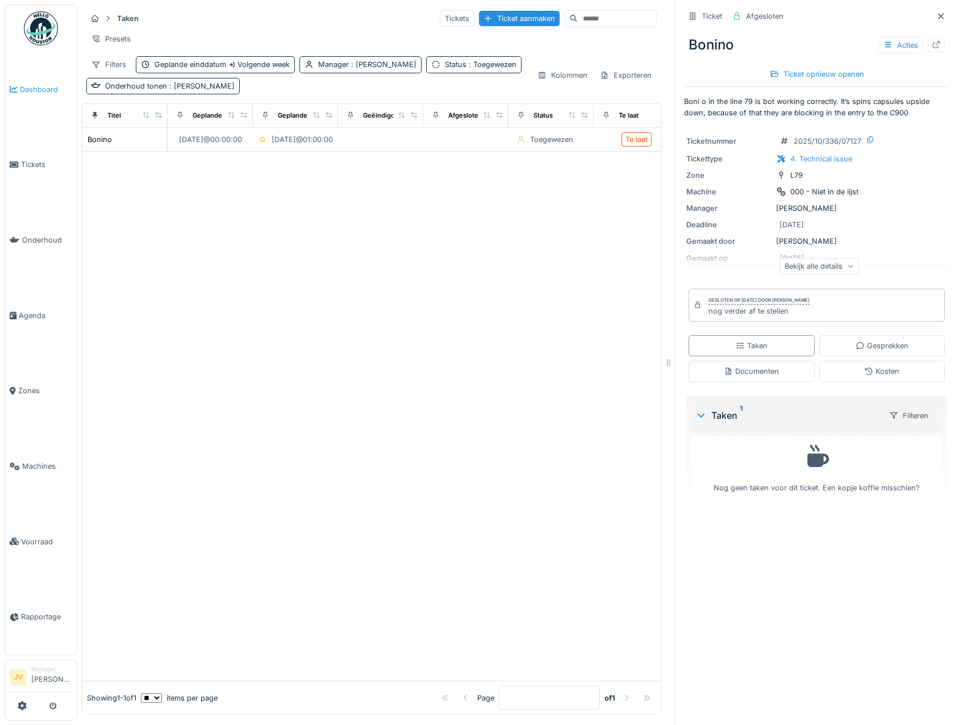
click at [52, 86] on span "Dashboard" at bounding box center [46, 89] width 52 height 11
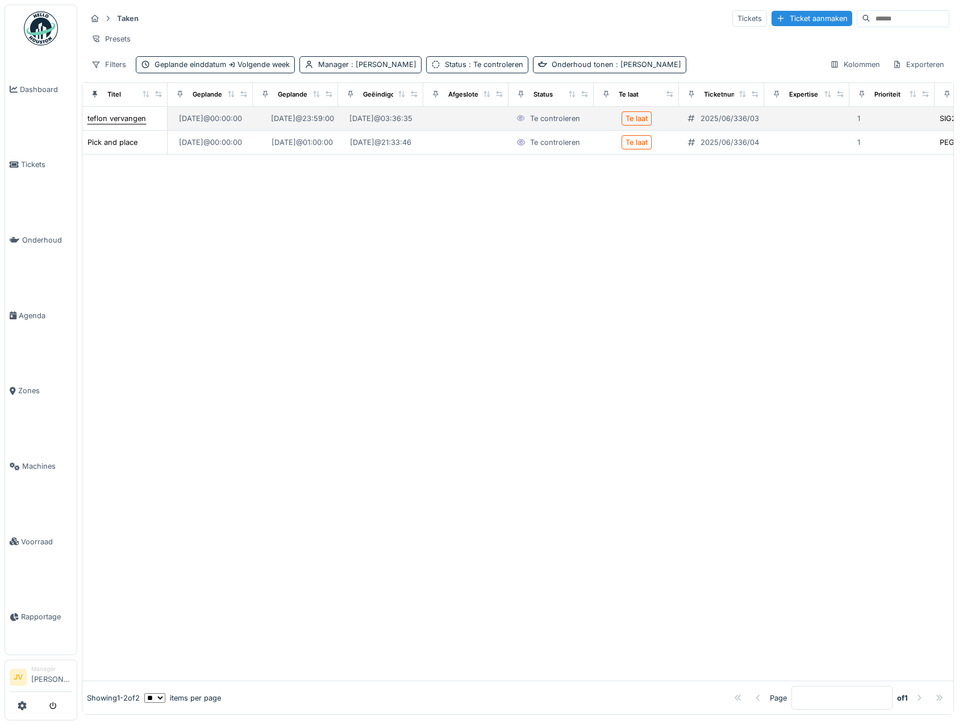
click at [125, 124] on div "teflon vervangen" at bounding box center [117, 118] width 59 height 11
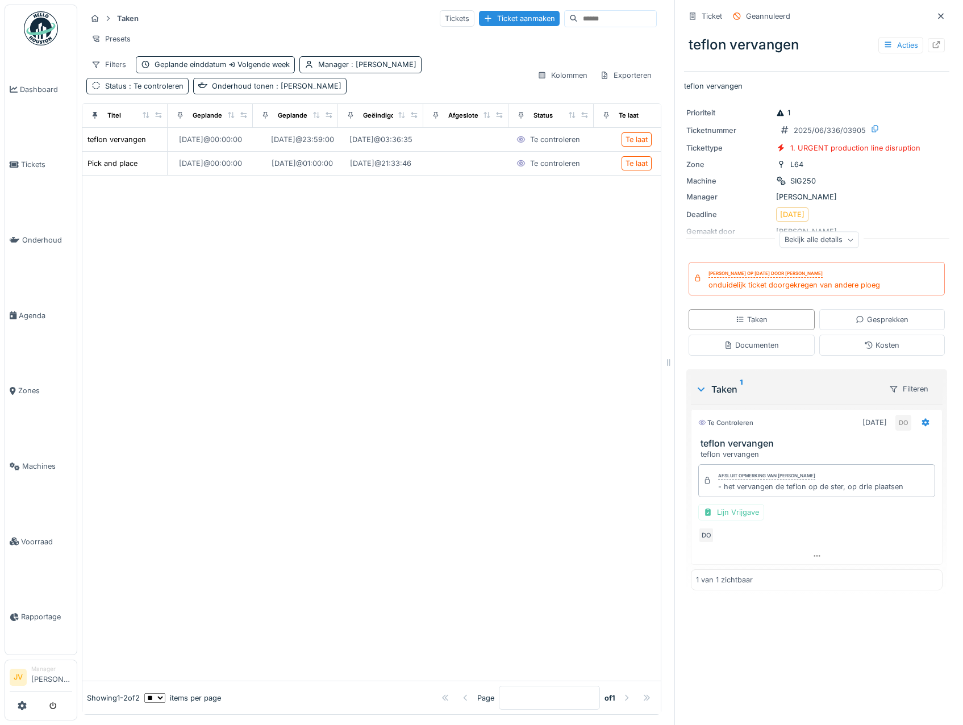
click at [723, 424] on div "Te controleren" at bounding box center [725, 423] width 55 height 10
click at [726, 484] on div "- het vervangen de teflon op de ster, op drie plaatsen" at bounding box center [810, 486] width 185 height 11
drag, startPoint x: 715, startPoint y: 488, endPoint x: 924, endPoint y: 488, distance: 208.6
click at [924, 488] on div "Afsluit opmerking van [PERSON_NAME] - het vervangen de teflon op de ster, op dr…" at bounding box center [817, 504] width 252 height 89
drag, startPoint x: 924, startPoint y: 488, endPoint x: 838, endPoint y: 488, distance: 85.8
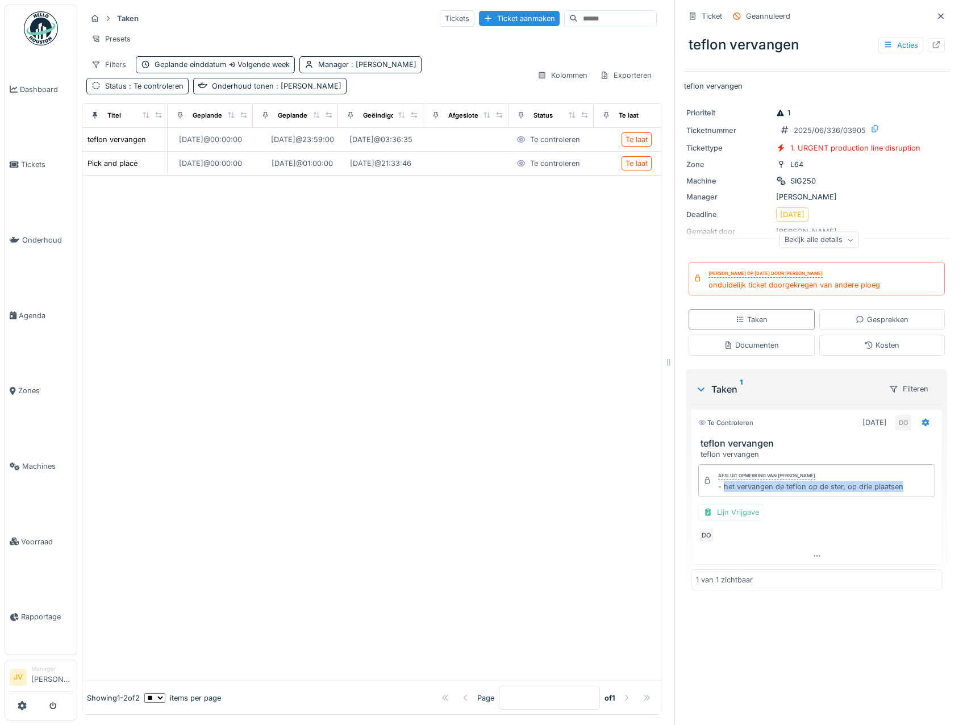
copy div "het vervangen de teflon op de ster, op drie plaatsen"
click at [705, 518] on div "Lijn Vrijgave" at bounding box center [731, 512] width 66 height 16
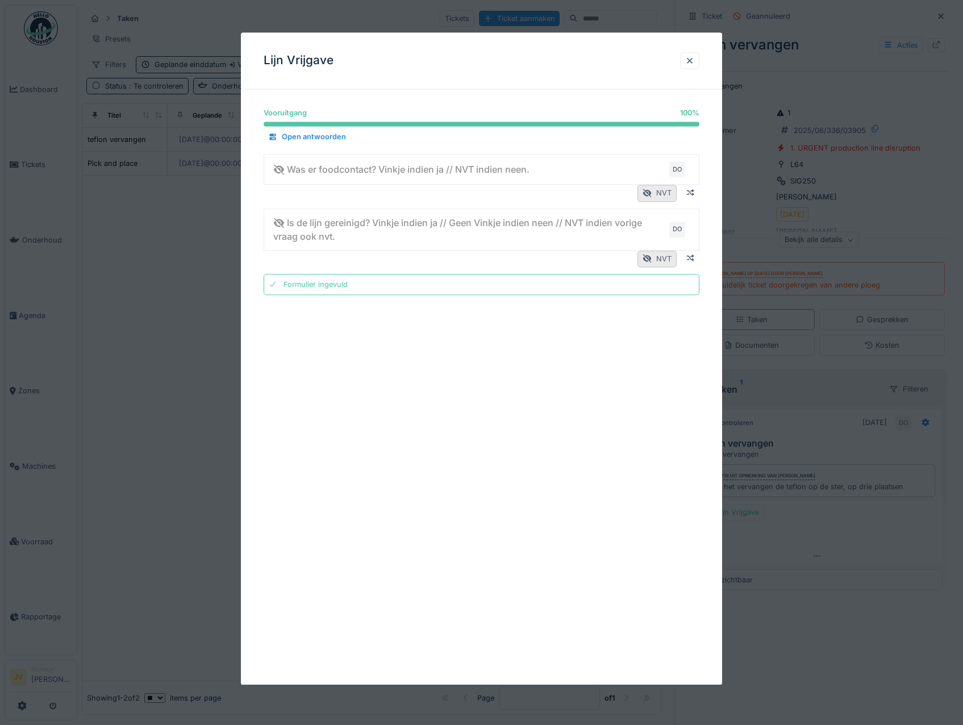
click at [278, 282] on div "Formulier ingevuld" at bounding box center [482, 284] width 436 height 21
click at [661, 257] on div "NVT" at bounding box center [657, 259] width 39 height 16
click at [664, 194] on div "NVT" at bounding box center [657, 193] width 39 height 16
click at [694, 63] on div at bounding box center [689, 60] width 9 height 11
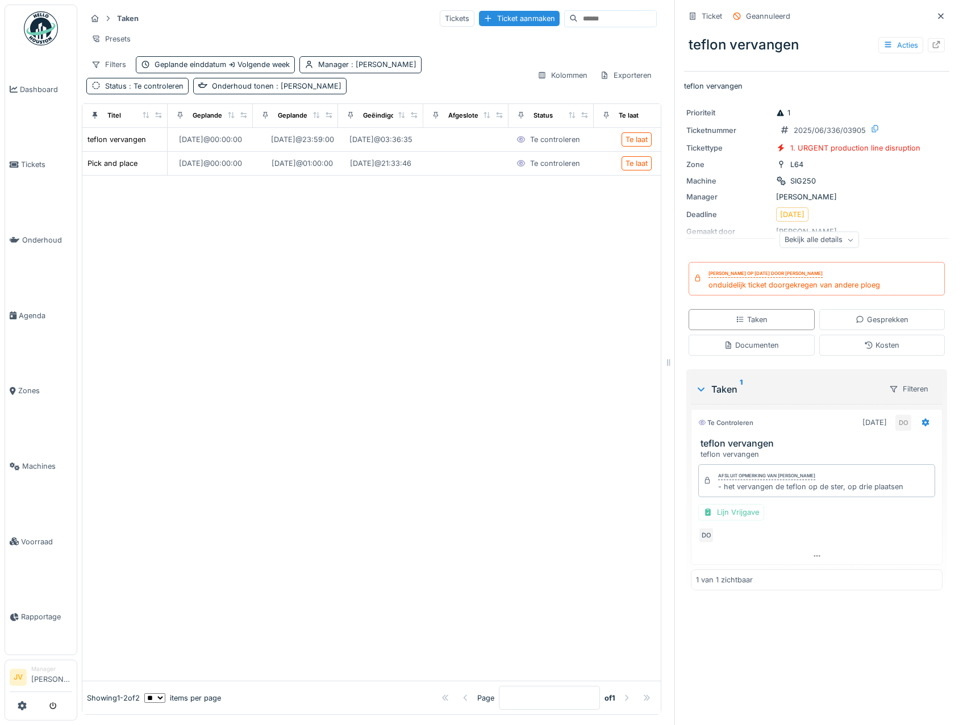
click at [786, 285] on div "onduidelijk ticket doorgekregen van andere ploeg" at bounding box center [795, 285] width 172 height 11
click at [777, 317] on div "Taken" at bounding box center [752, 319] width 126 height 21
click at [921, 419] on icon at bounding box center [925, 422] width 9 height 7
click at [922, 419] on icon at bounding box center [925, 423] width 7 height 8
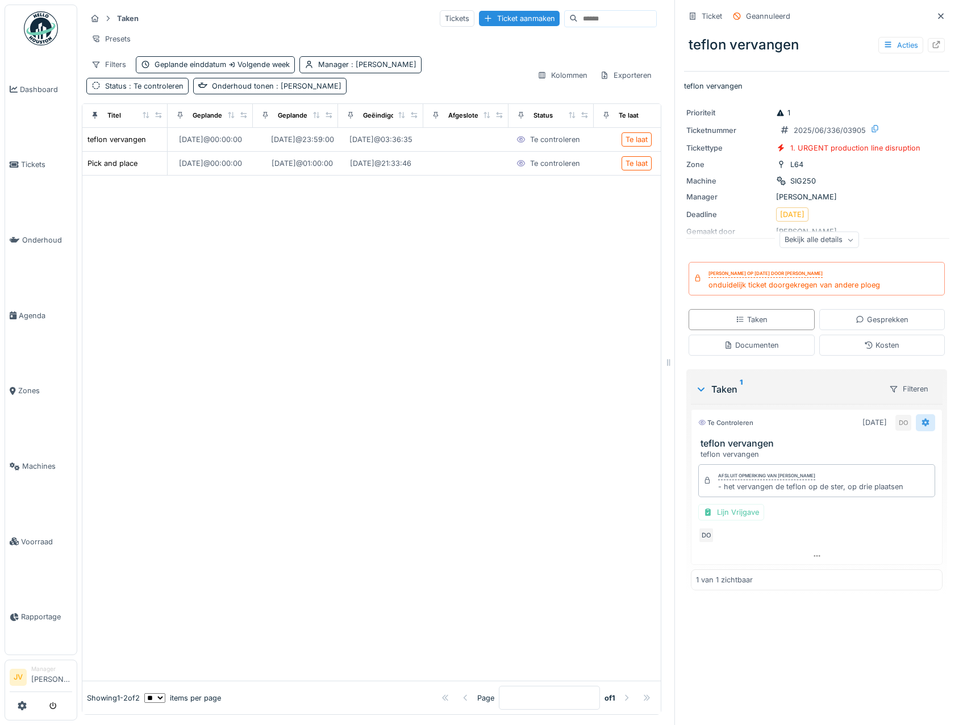
click at [922, 419] on icon at bounding box center [925, 423] width 7 height 8
click at [870, 314] on div "Gesprekken" at bounding box center [882, 319] width 53 height 11
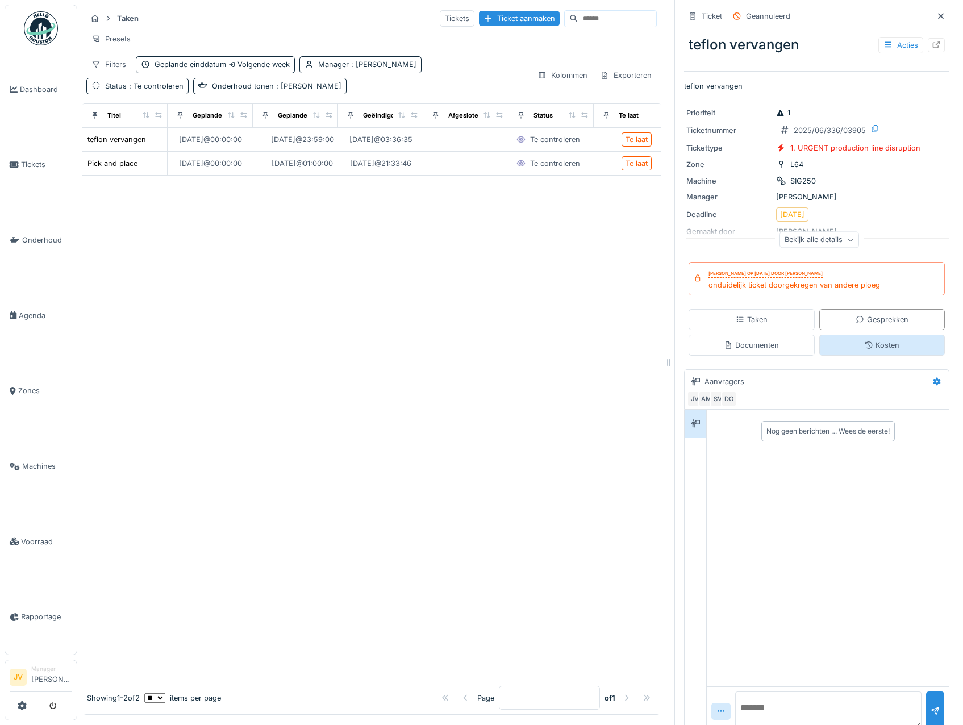
click at [873, 341] on div "Kosten" at bounding box center [881, 345] width 35 height 11
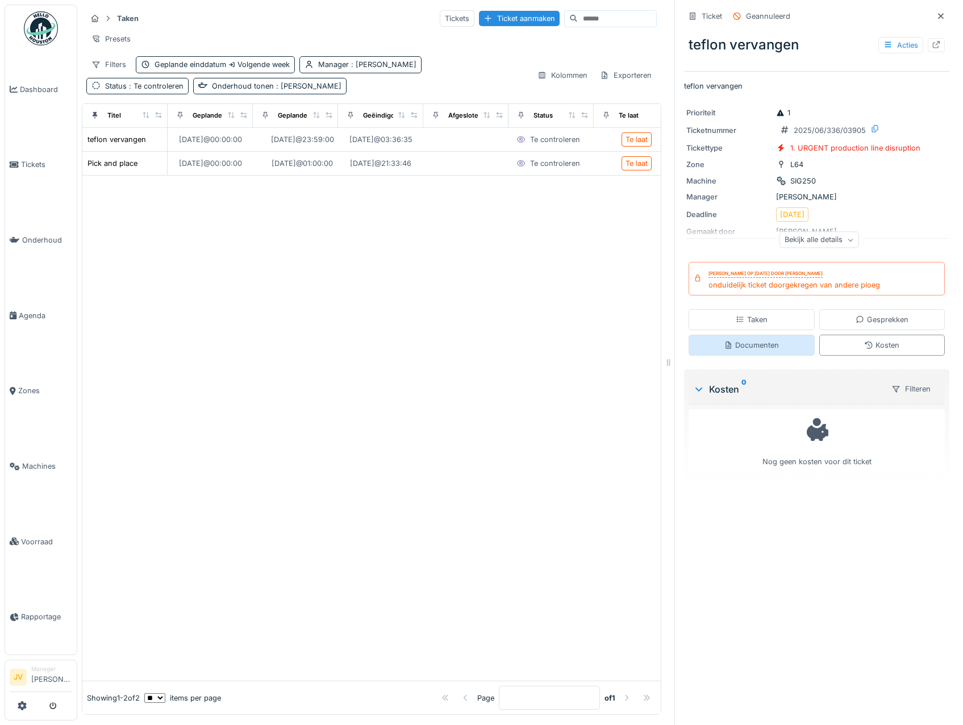
click at [757, 340] on div "Documenten" at bounding box center [751, 345] width 55 height 11
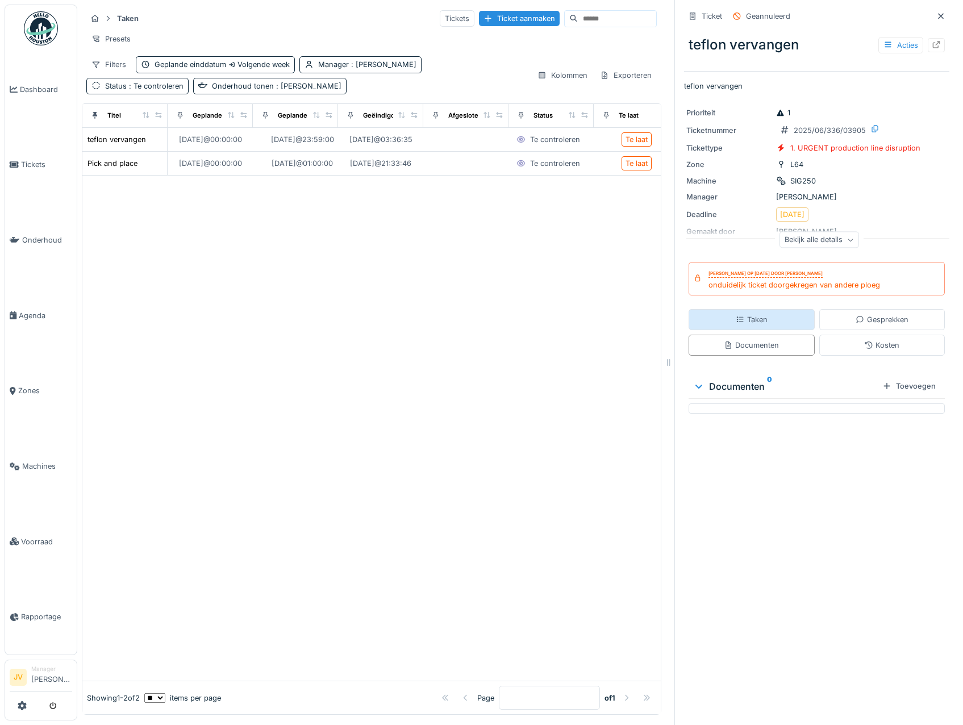
click at [755, 314] on div "Taken" at bounding box center [752, 319] width 32 height 11
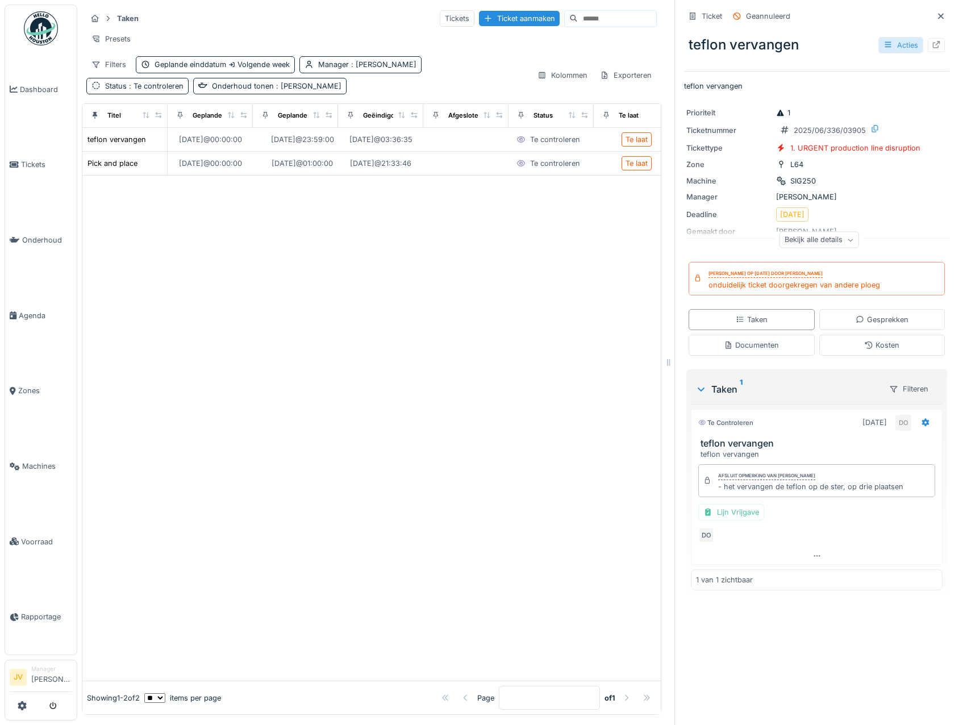
click at [881, 37] on div "Acties" at bounding box center [901, 45] width 45 height 16
click at [550, 285] on div at bounding box center [371, 428] width 578 height 505
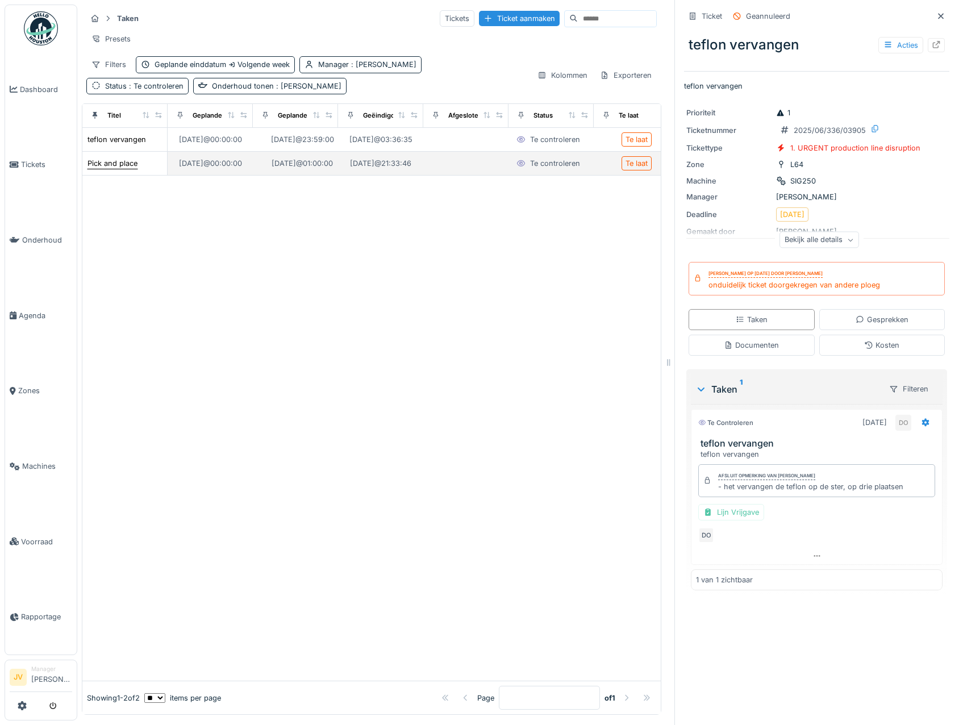
click at [128, 169] on div "Pick and place" at bounding box center [113, 163] width 50 height 11
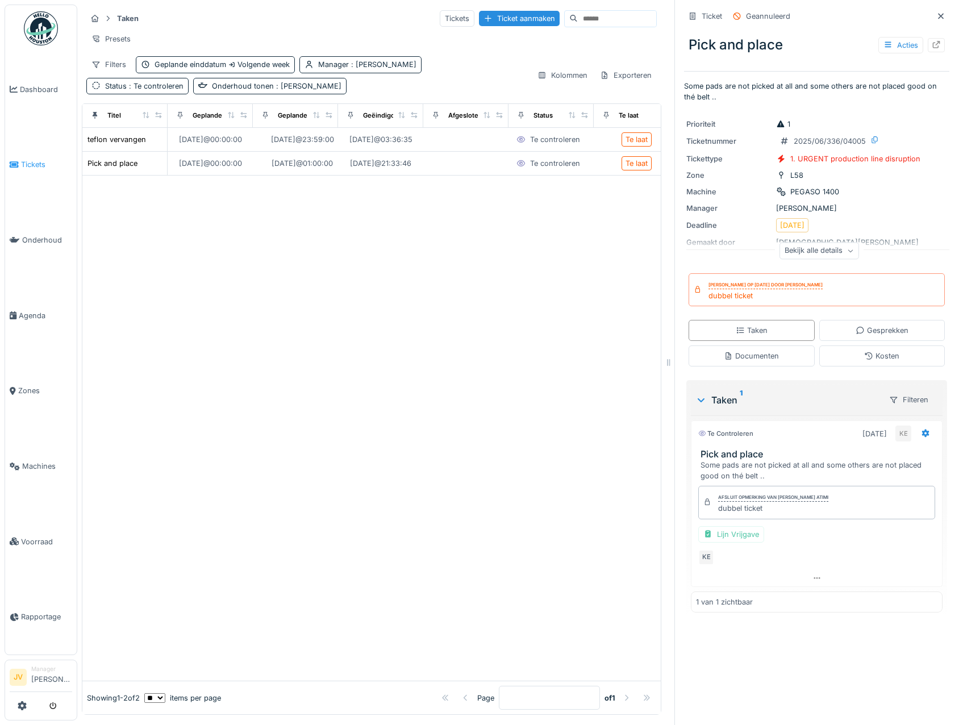
click at [53, 159] on span "Tickets" at bounding box center [46, 164] width 51 height 11
